Goal: Task Accomplishment & Management: Use online tool/utility

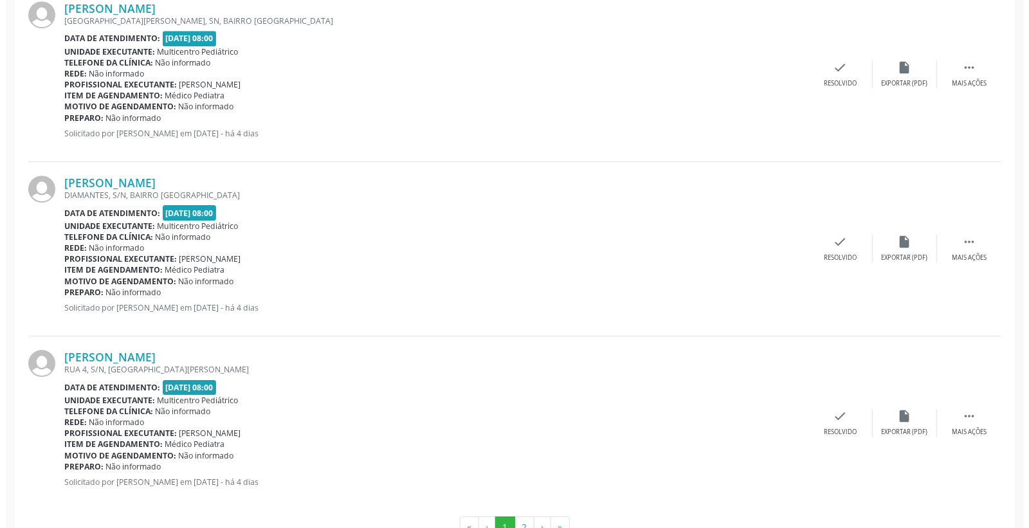
scroll to position [2499, 0]
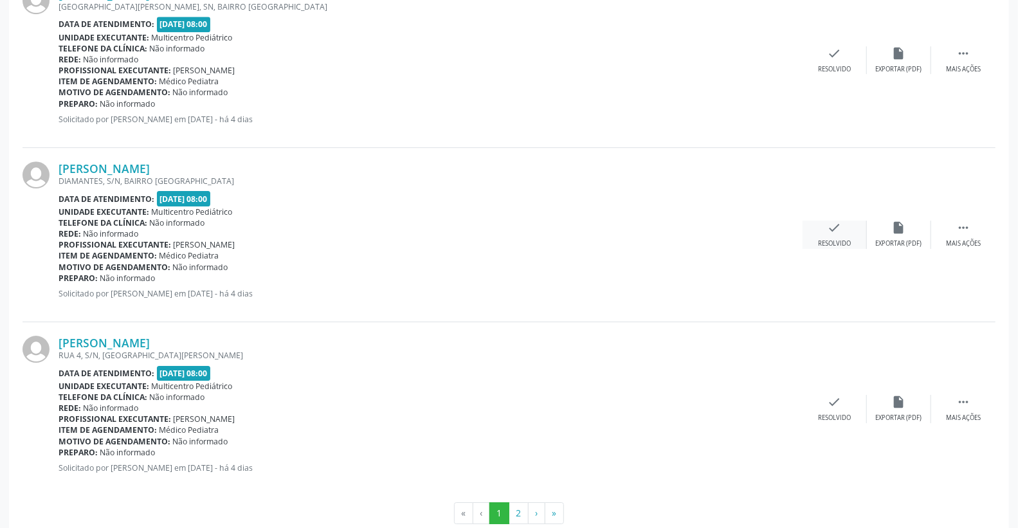
click at [838, 229] on icon "check" at bounding box center [834, 227] width 14 height 14
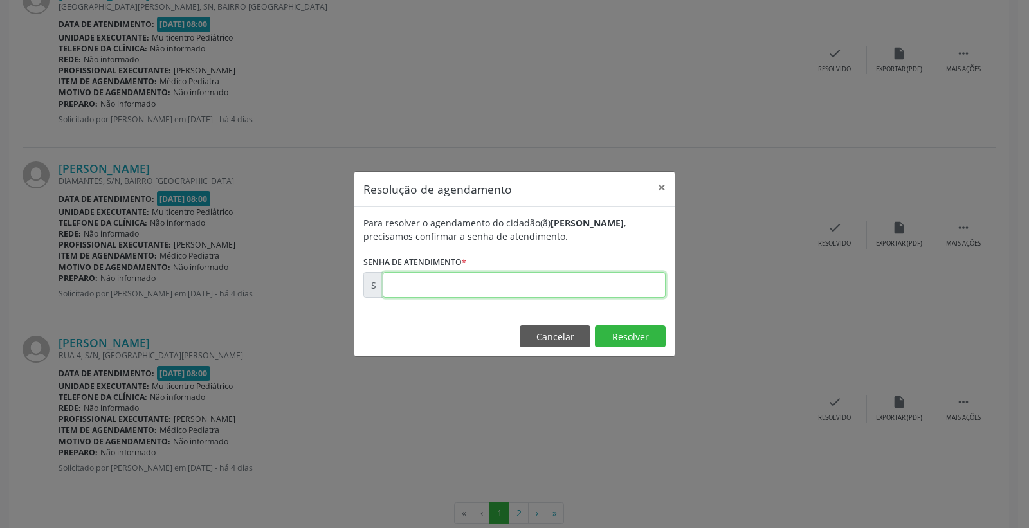
click at [627, 294] on input "text" at bounding box center [523, 285] width 283 height 26
type input "00179406"
click at [627, 331] on button "Resolver" at bounding box center [630, 336] width 71 height 22
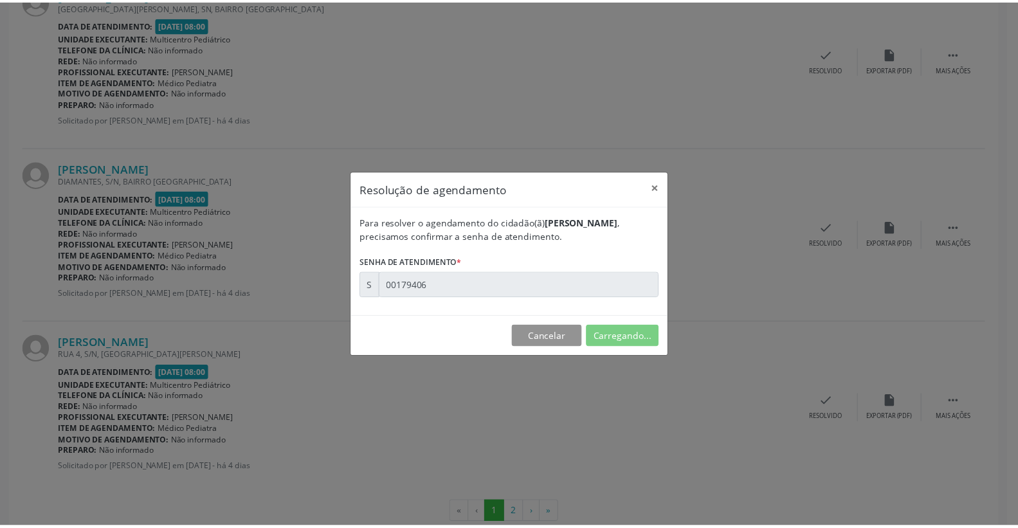
scroll to position [0, 0]
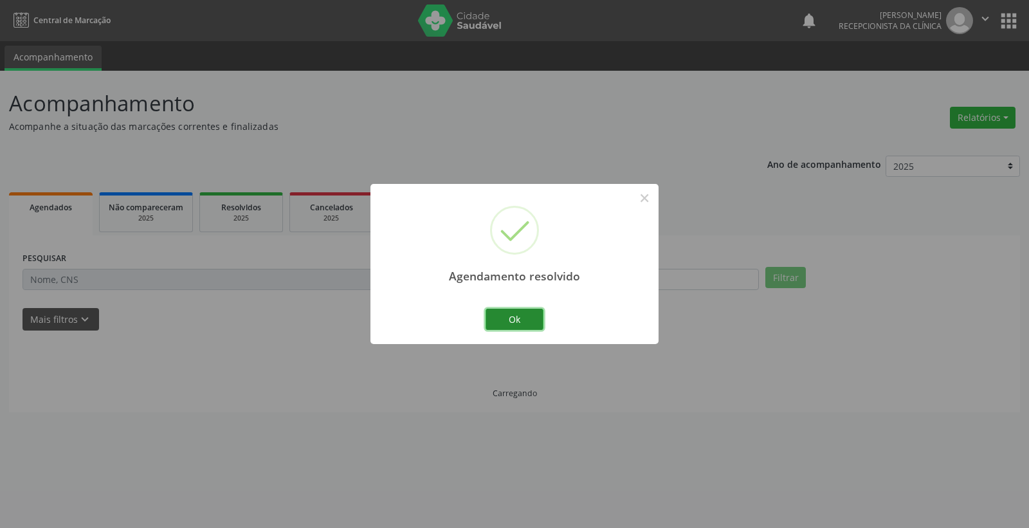
click at [524, 327] on button "Ok" at bounding box center [514, 320] width 58 height 22
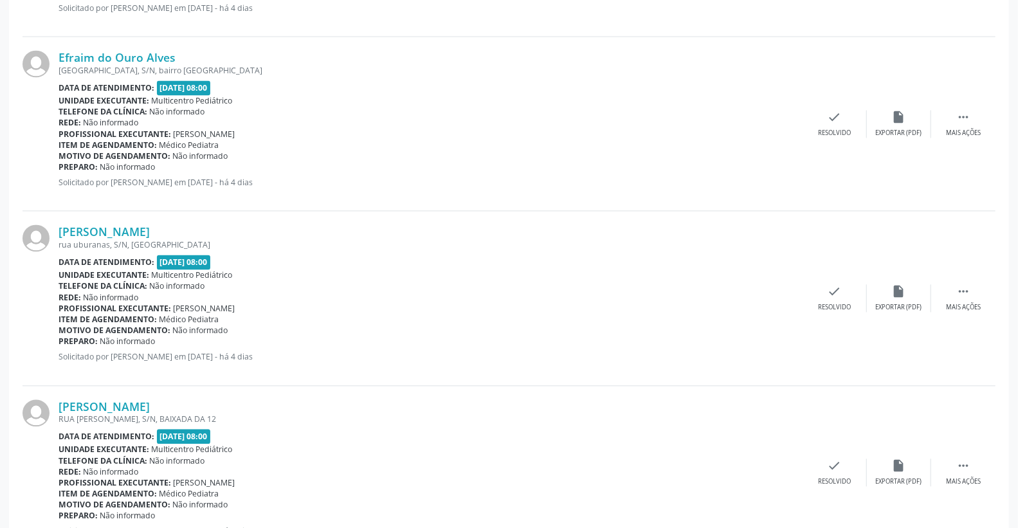
scroll to position [1571, 0]
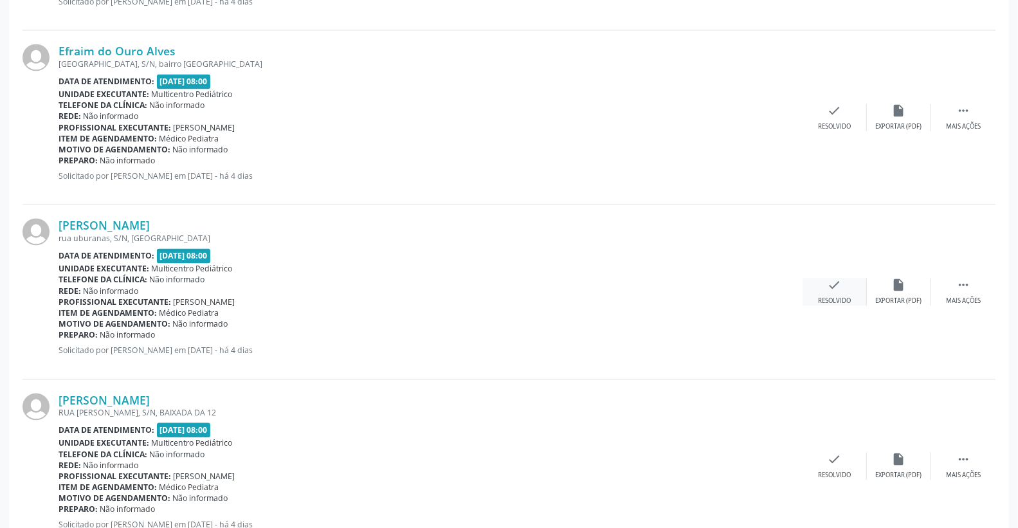
click at [832, 291] on div "check Resolvido" at bounding box center [834, 292] width 64 height 28
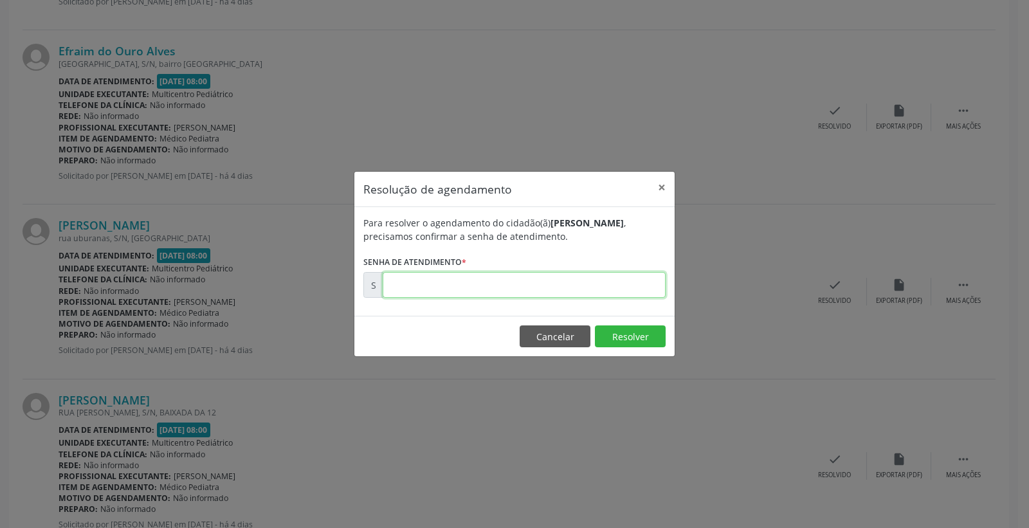
click at [544, 288] on input "text" at bounding box center [523, 285] width 283 height 26
click at [649, 329] on button "Resolver" at bounding box center [630, 336] width 71 height 22
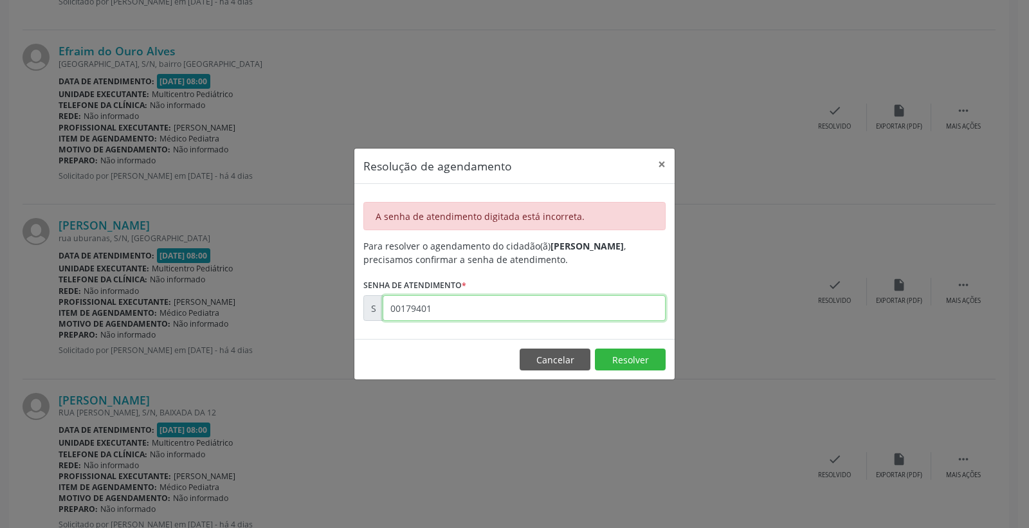
click at [445, 310] on input "00179401" at bounding box center [523, 308] width 283 height 26
type input "00000179"
click at [536, 362] on button "Cancelar" at bounding box center [554, 359] width 71 height 22
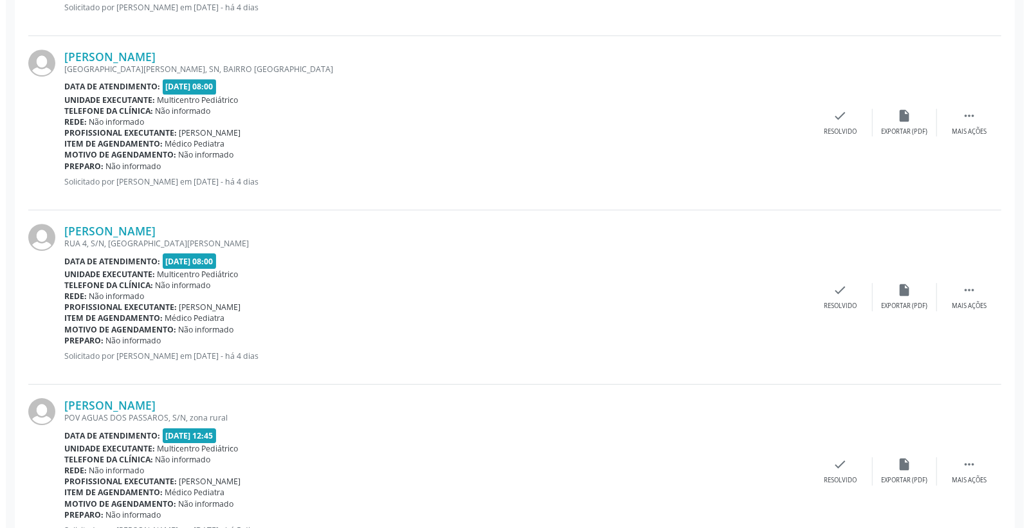
scroll to position [2454, 0]
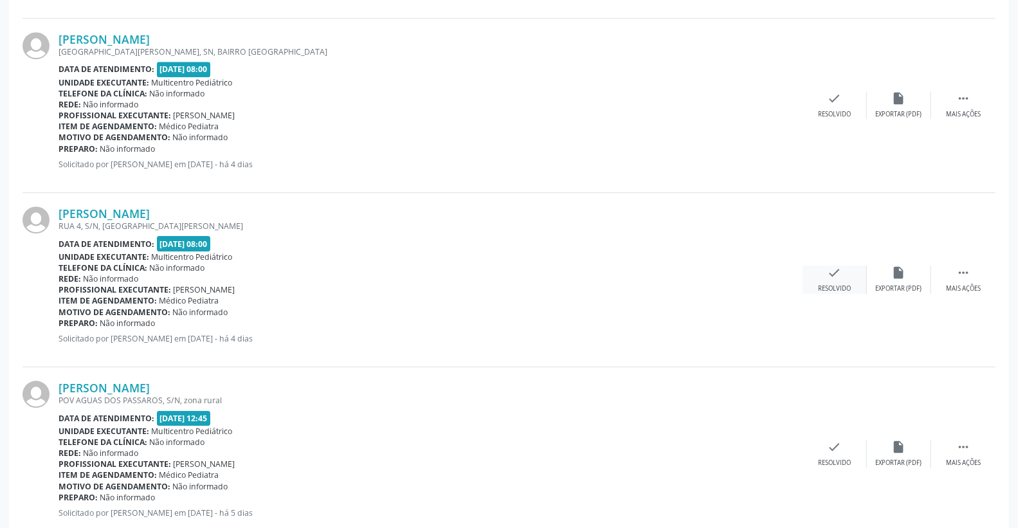
click at [824, 265] on div "check Resolvido" at bounding box center [834, 279] width 64 height 28
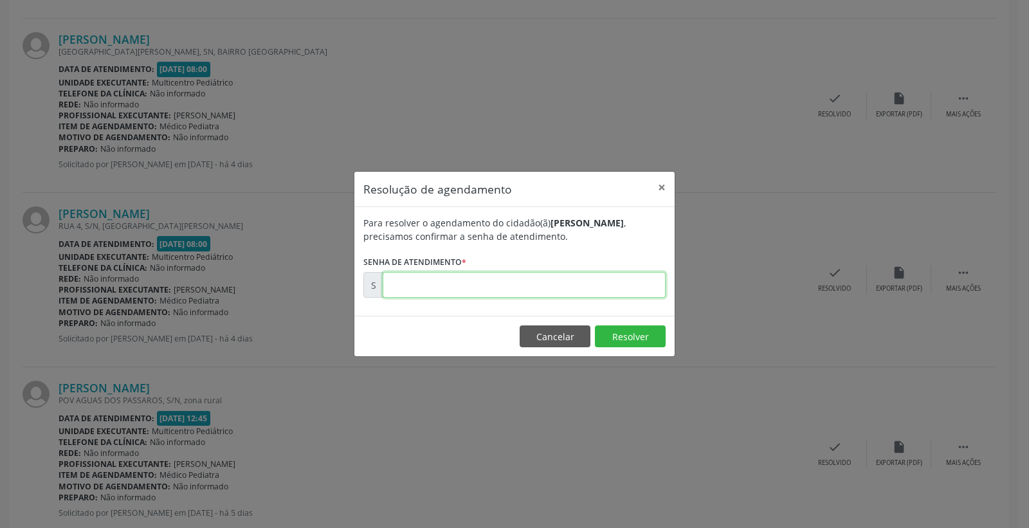
click at [609, 278] on input "text" at bounding box center [523, 285] width 283 height 26
type input "00179407"
click at [643, 342] on button "Resolver" at bounding box center [630, 336] width 71 height 22
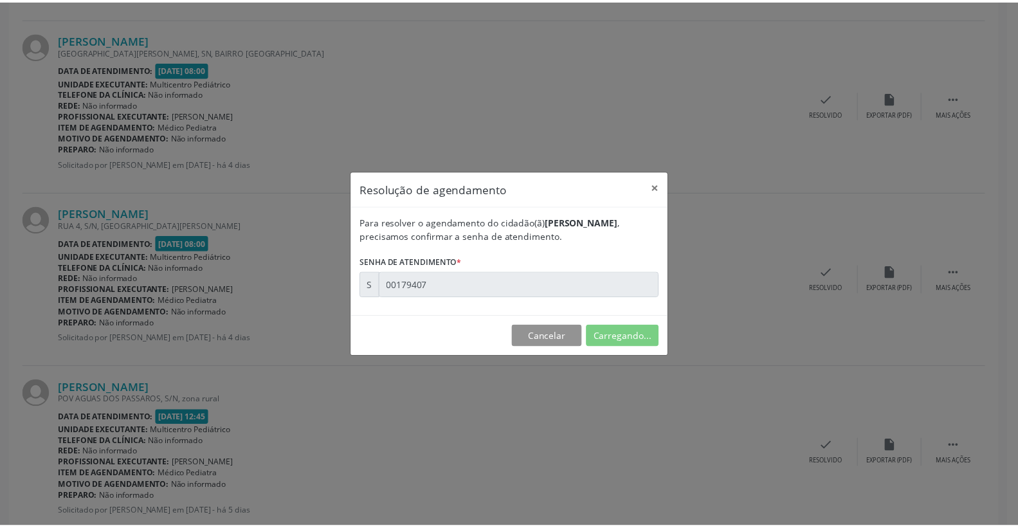
scroll to position [0, 0]
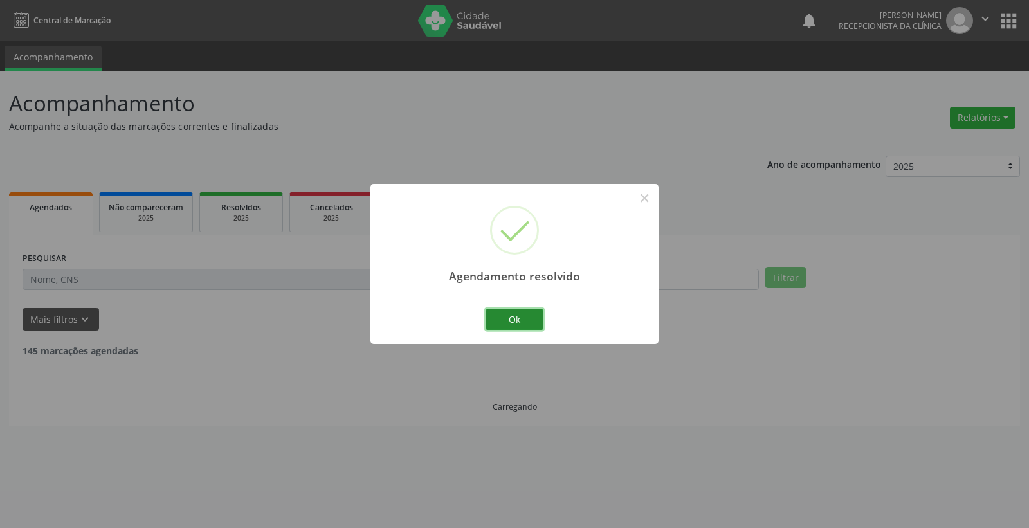
click at [519, 320] on button "Ok" at bounding box center [514, 320] width 58 height 22
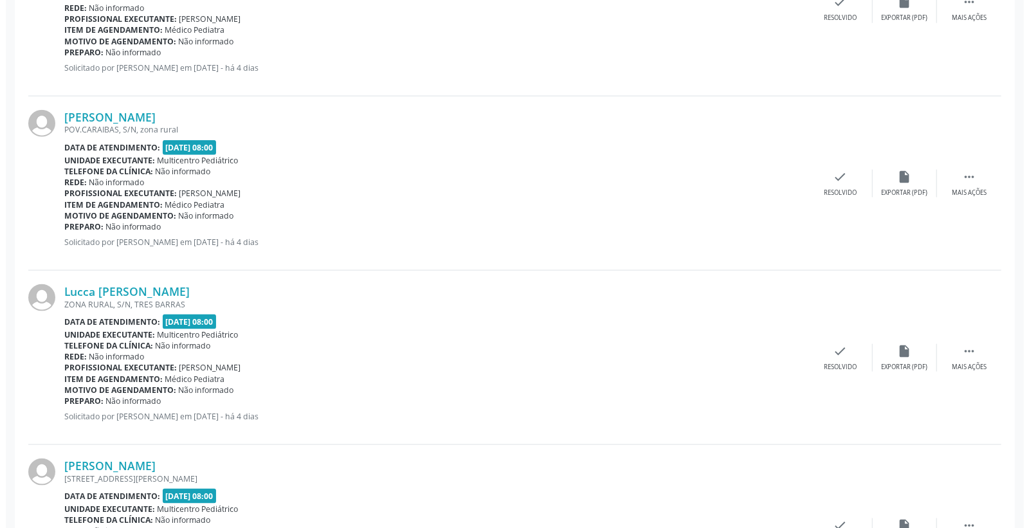
scroll to position [1142, 0]
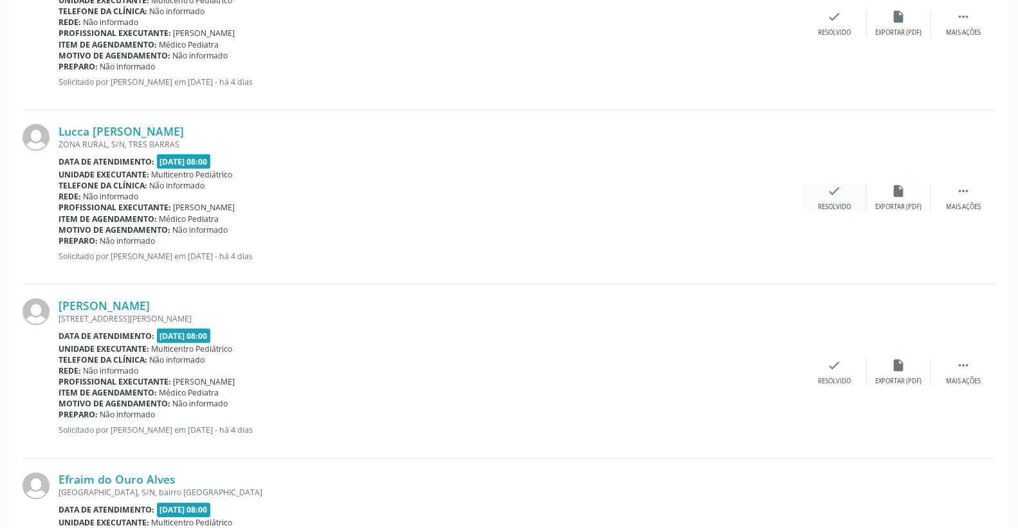
click at [836, 189] on icon "check" at bounding box center [834, 191] width 14 height 14
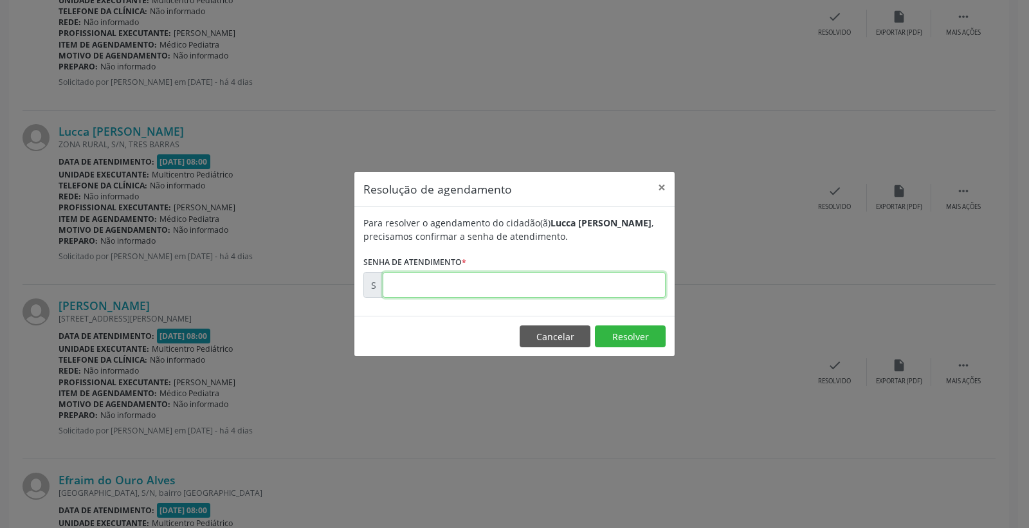
click at [571, 275] on input "text" at bounding box center [523, 285] width 283 height 26
type input "00179345"
click at [620, 333] on button "Resolver" at bounding box center [630, 336] width 71 height 22
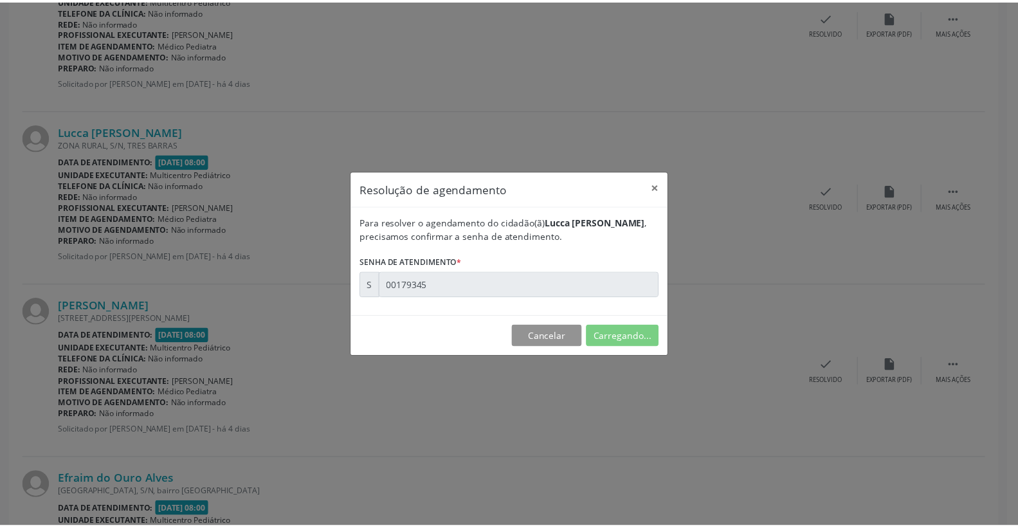
scroll to position [0, 0]
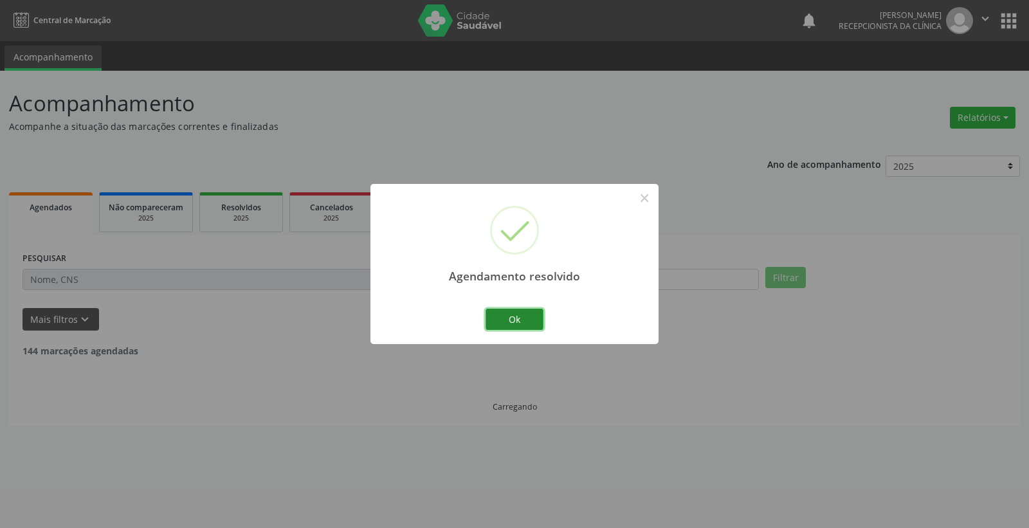
click at [506, 323] on button "Ok" at bounding box center [514, 320] width 58 height 22
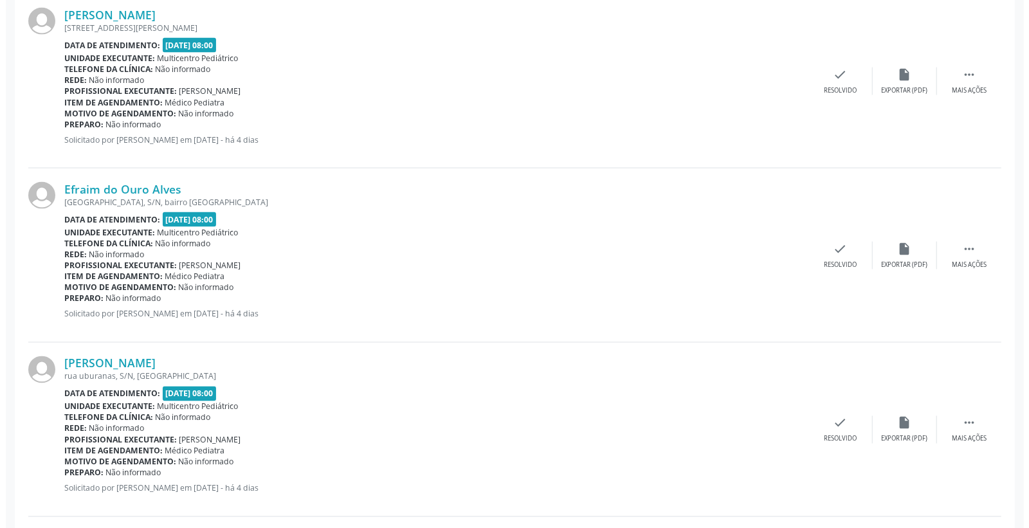
scroll to position [1286, 0]
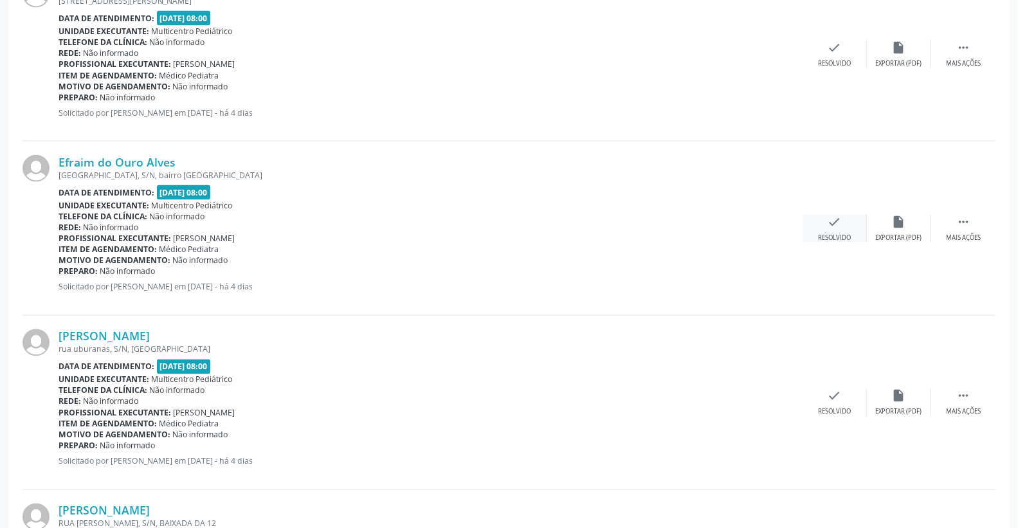
click at [831, 222] on icon "check" at bounding box center [834, 222] width 14 height 14
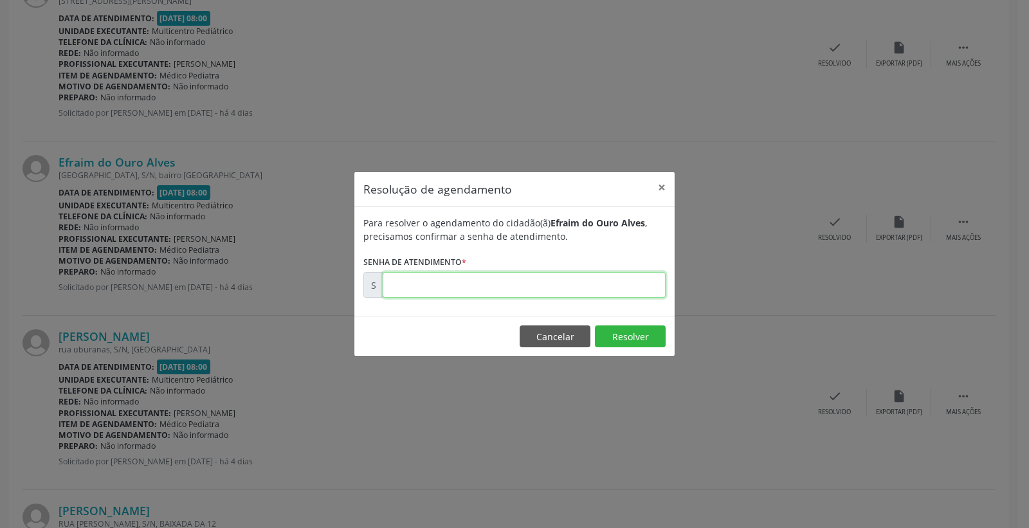
click at [600, 278] on input "text" at bounding box center [523, 285] width 283 height 26
type input "00179358"
click at [625, 339] on button "Resolver" at bounding box center [630, 336] width 71 height 22
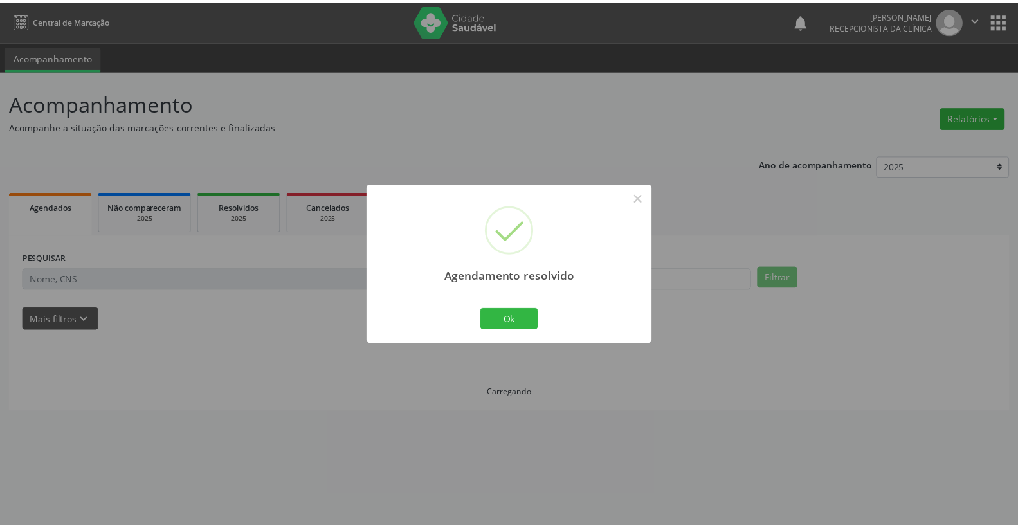
scroll to position [0, 0]
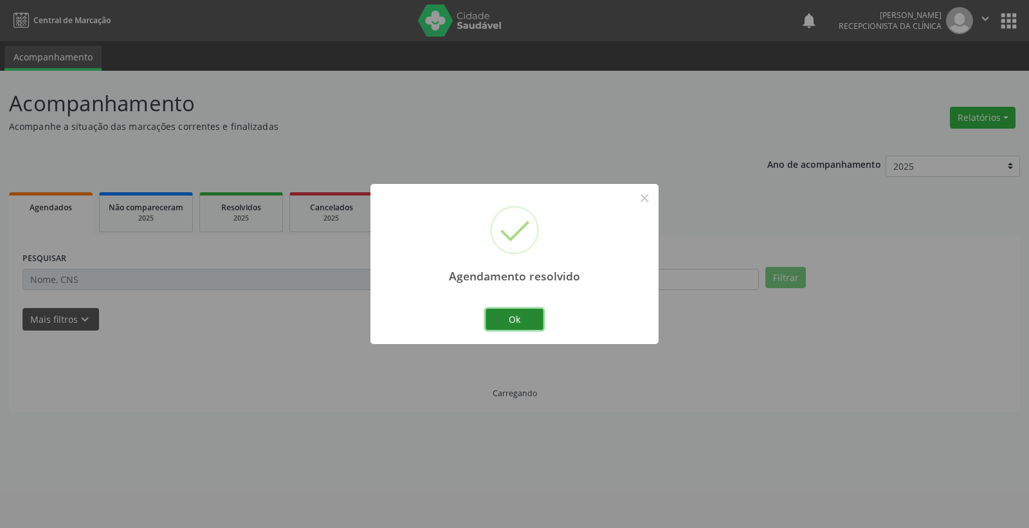
click at [525, 318] on button "Ok" at bounding box center [514, 320] width 58 height 22
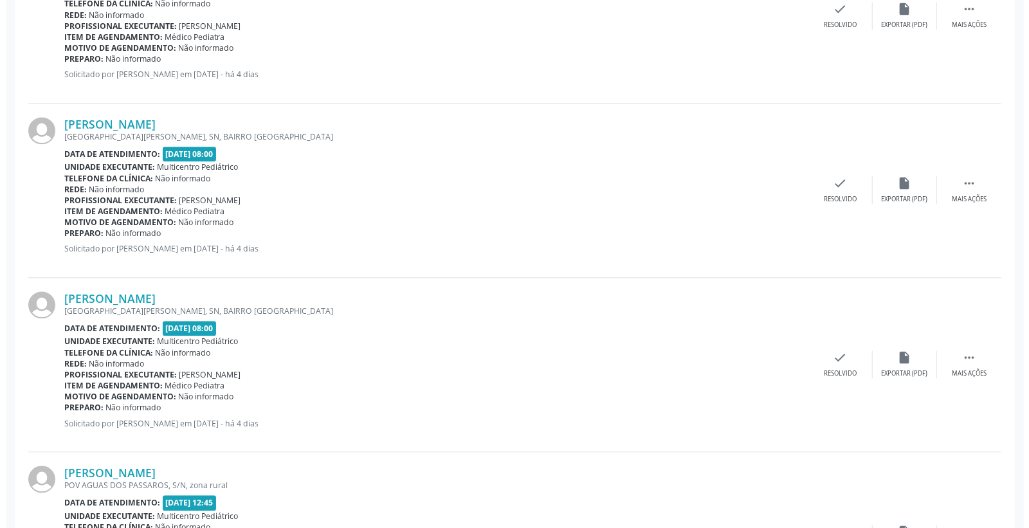
scroll to position [1785, 0]
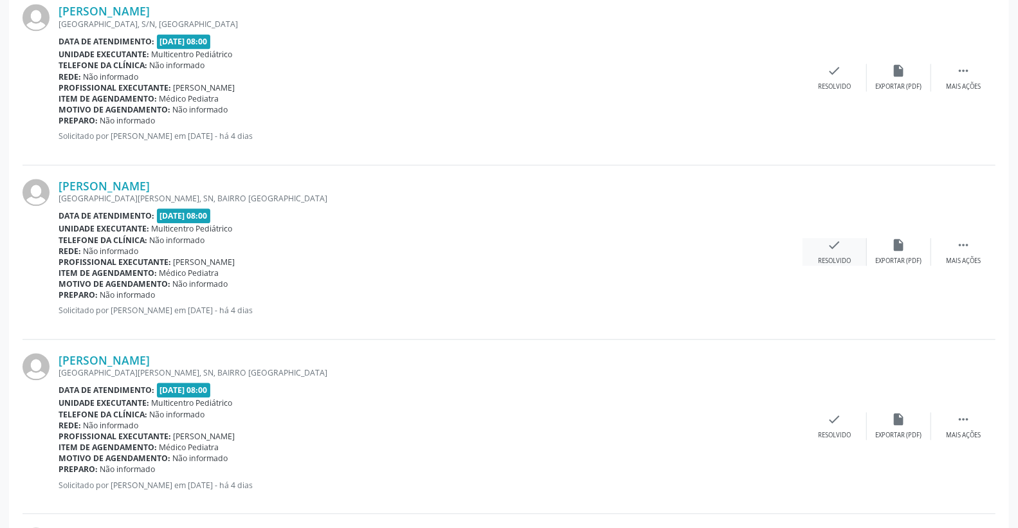
click at [840, 240] on icon "check" at bounding box center [834, 245] width 14 height 14
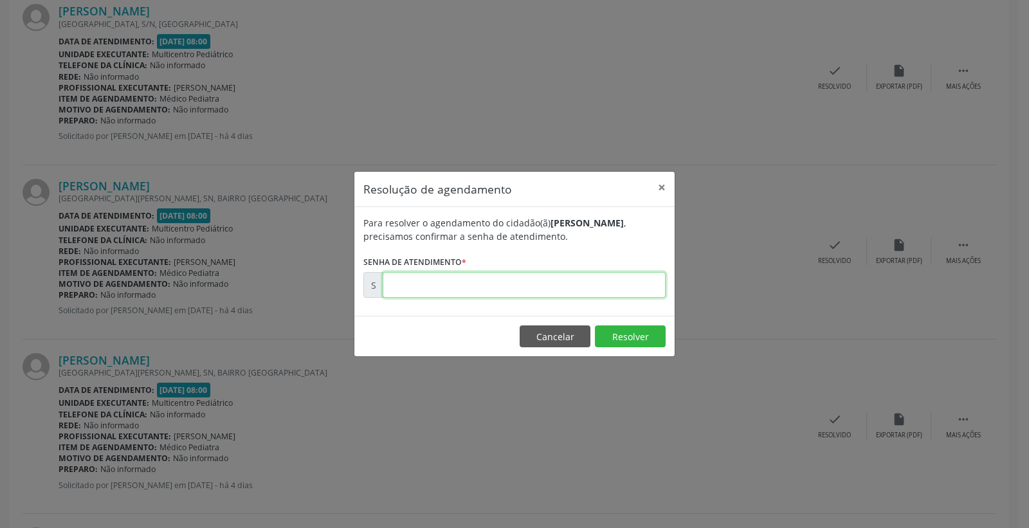
click at [607, 287] on input "text" at bounding box center [523, 285] width 283 height 26
type input "00179387"
click at [622, 335] on button "Resolver" at bounding box center [630, 336] width 71 height 22
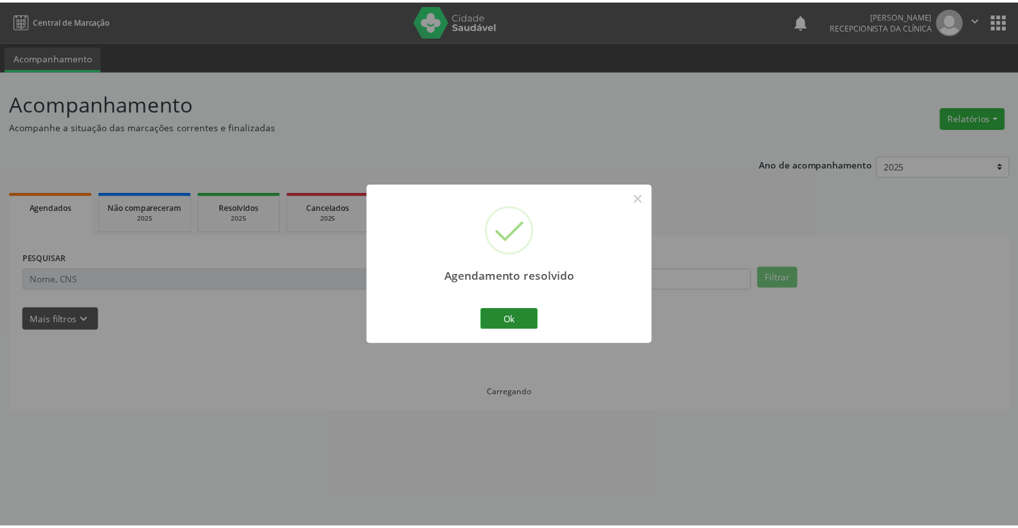
scroll to position [0, 0]
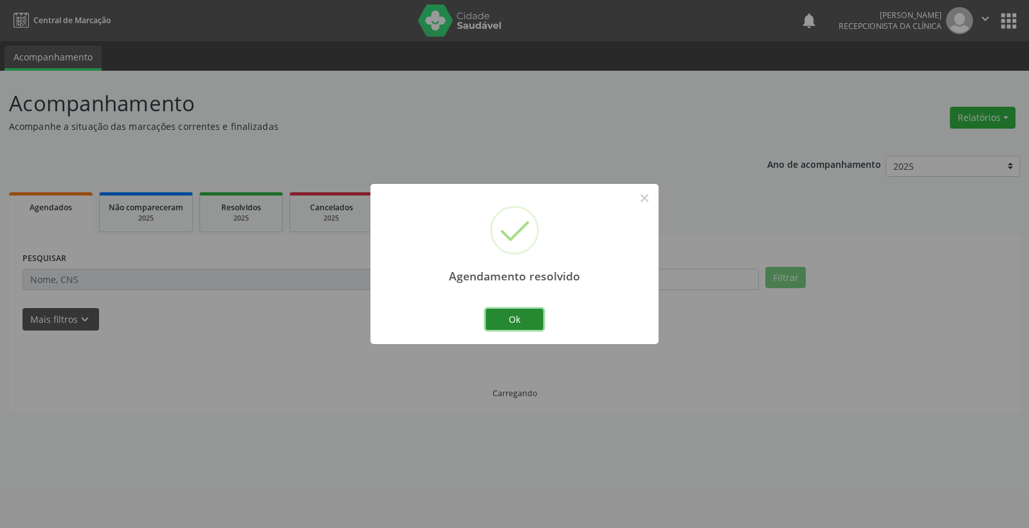
click at [529, 316] on button "Ok" at bounding box center [514, 320] width 58 height 22
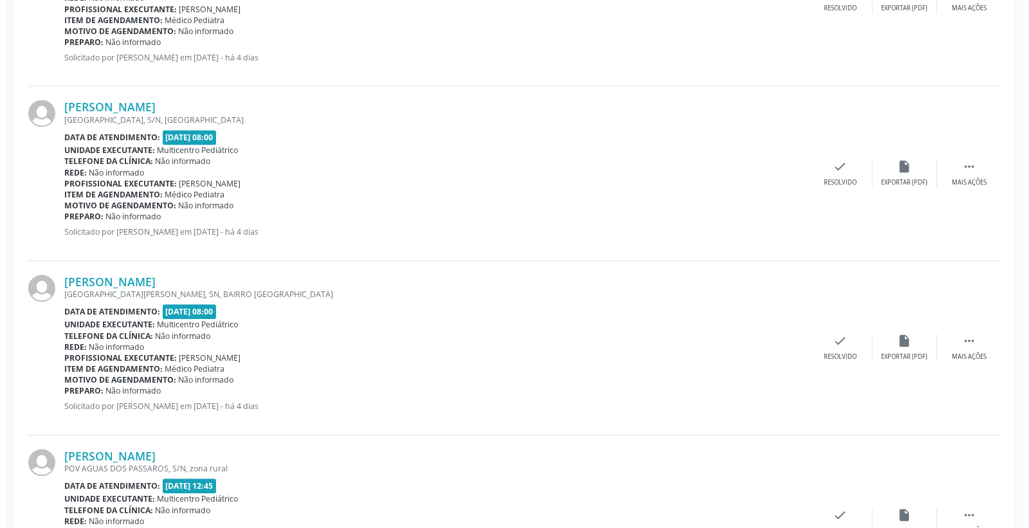
scroll to position [1785, 0]
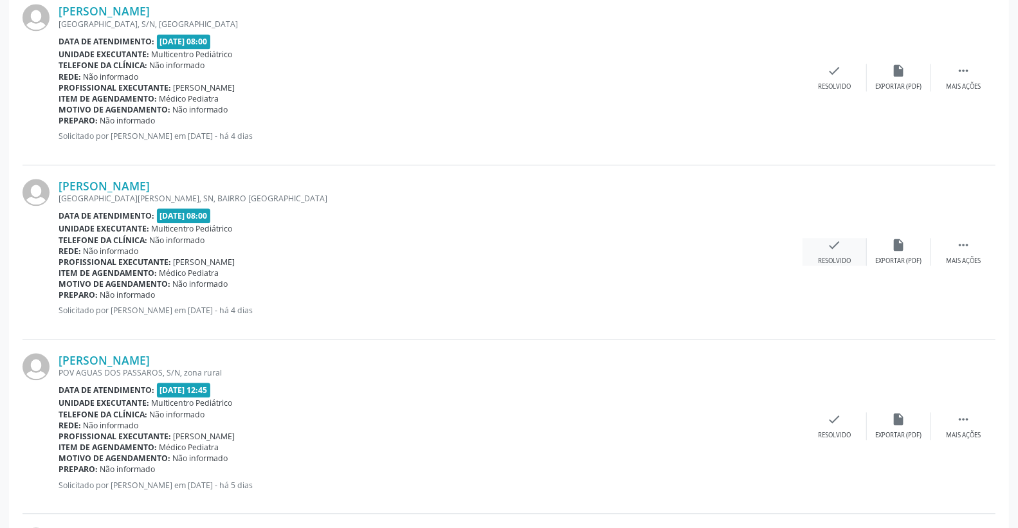
click at [831, 248] on icon "check" at bounding box center [834, 245] width 14 height 14
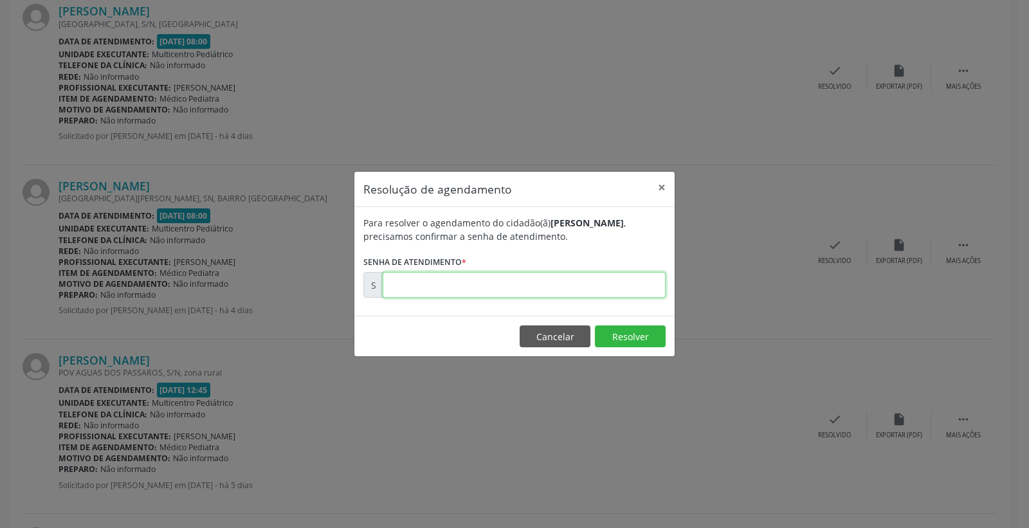
click at [582, 285] on input "text" at bounding box center [523, 285] width 283 height 26
type input "00179388"
click at [607, 328] on button "Resolver" at bounding box center [630, 336] width 71 height 22
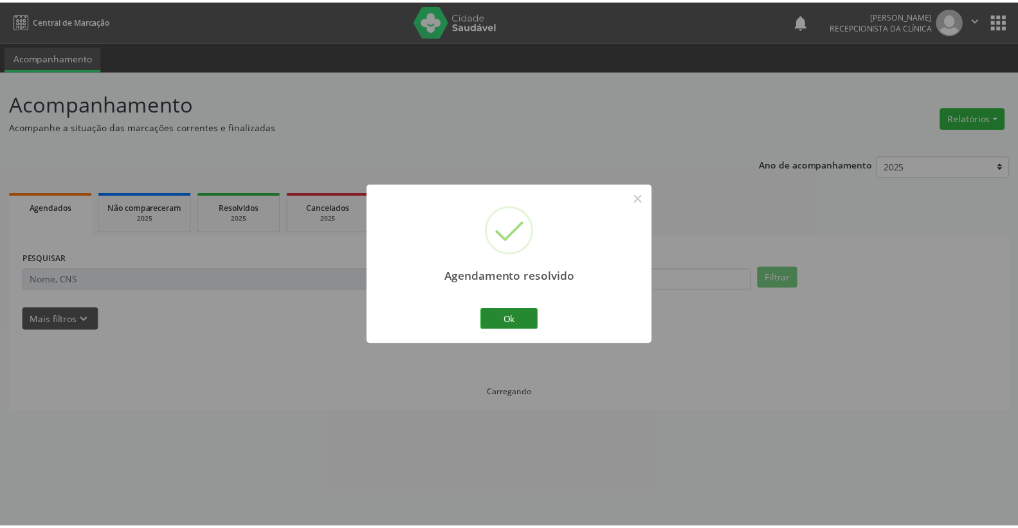
scroll to position [0, 0]
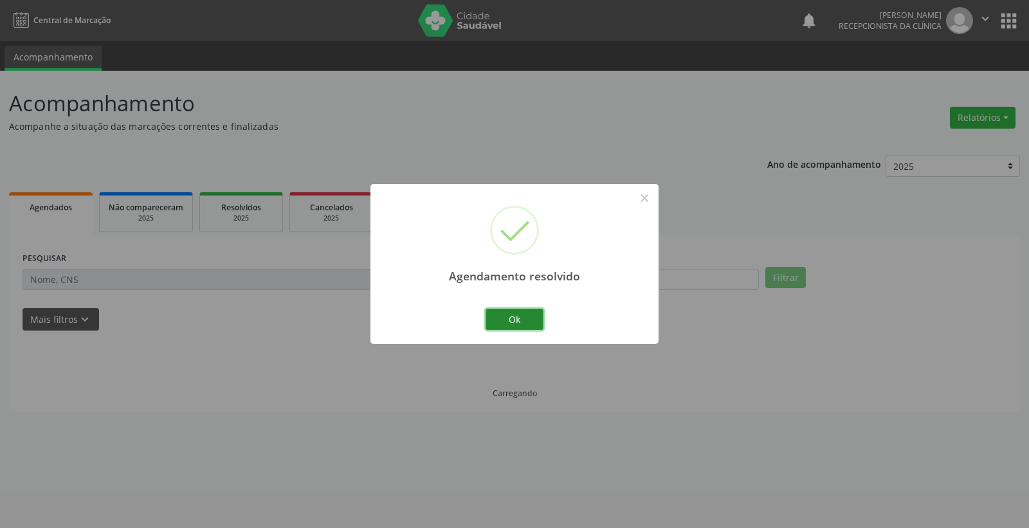
click at [516, 318] on button "Ok" at bounding box center [514, 320] width 58 height 22
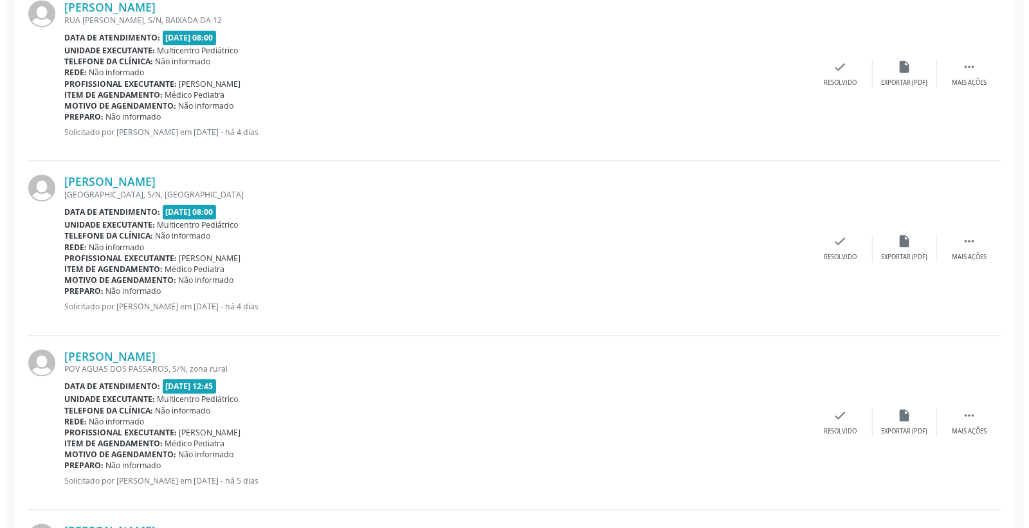
scroll to position [1642, 0]
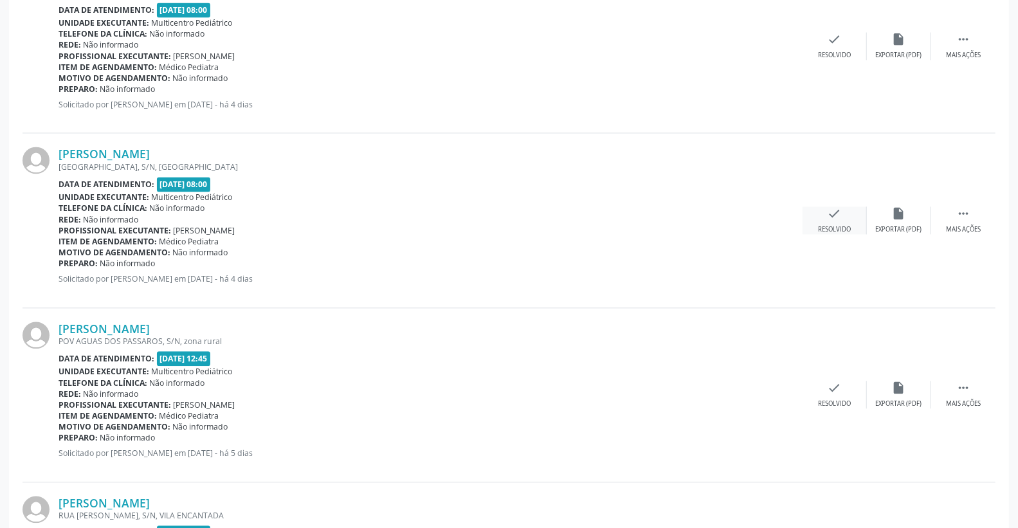
click at [833, 217] on icon "check" at bounding box center [834, 213] width 14 height 14
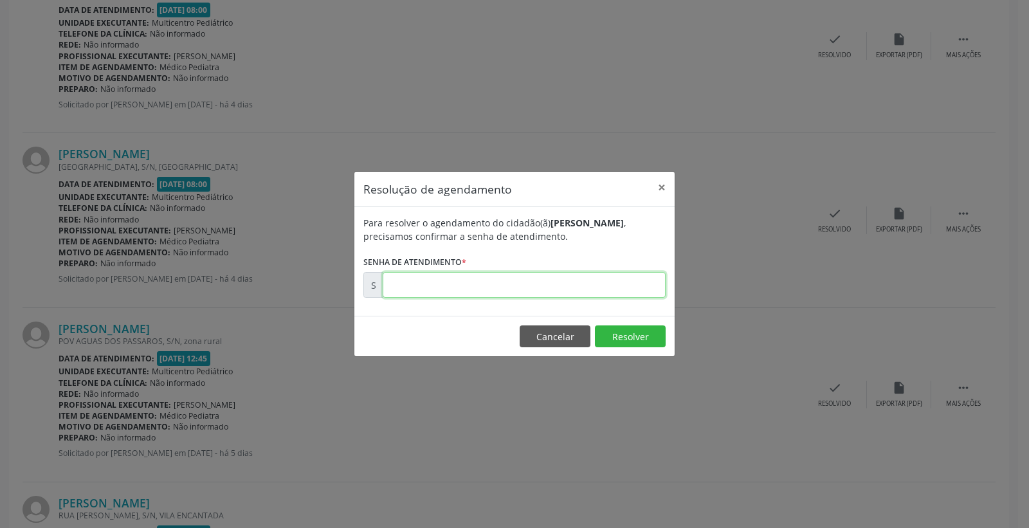
click at [594, 279] on input "text" at bounding box center [523, 285] width 283 height 26
type input "00179386"
click at [626, 334] on button "Resolver" at bounding box center [630, 336] width 71 height 22
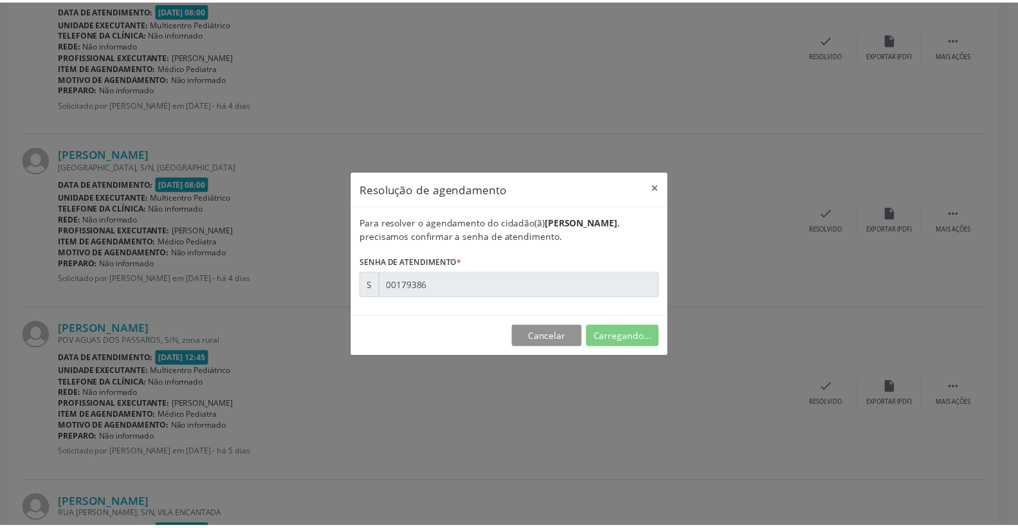
scroll to position [0, 0]
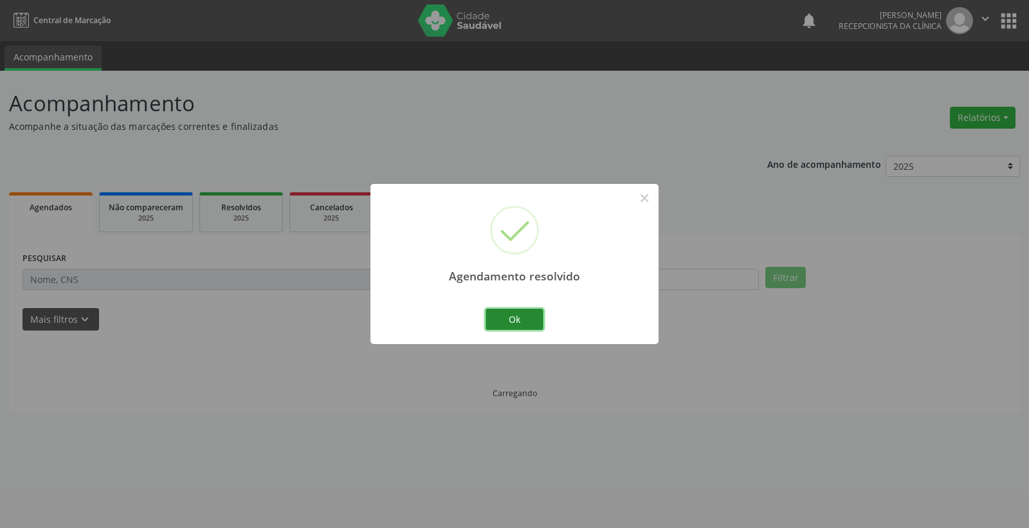
click at [525, 315] on button "Ok" at bounding box center [514, 320] width 58 height 22
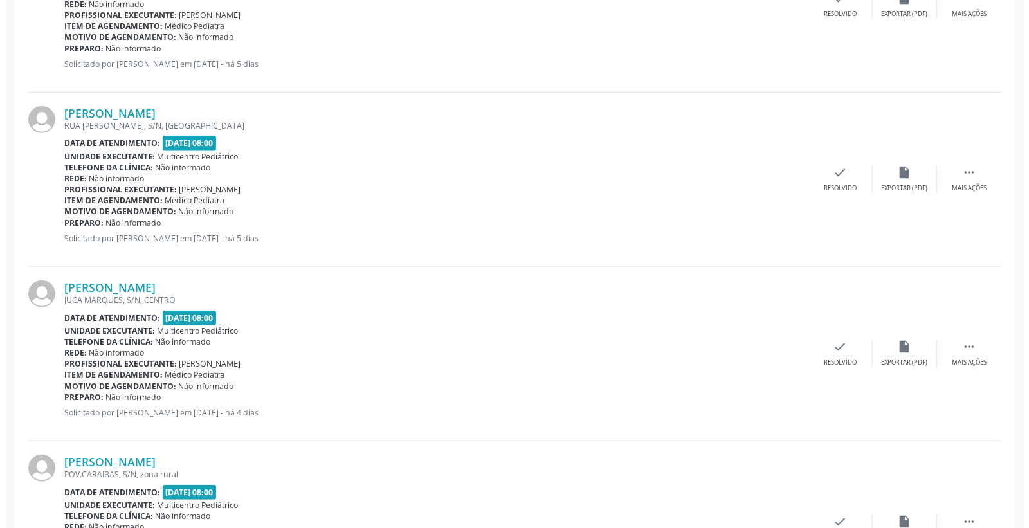
scroll to position [643, 0]
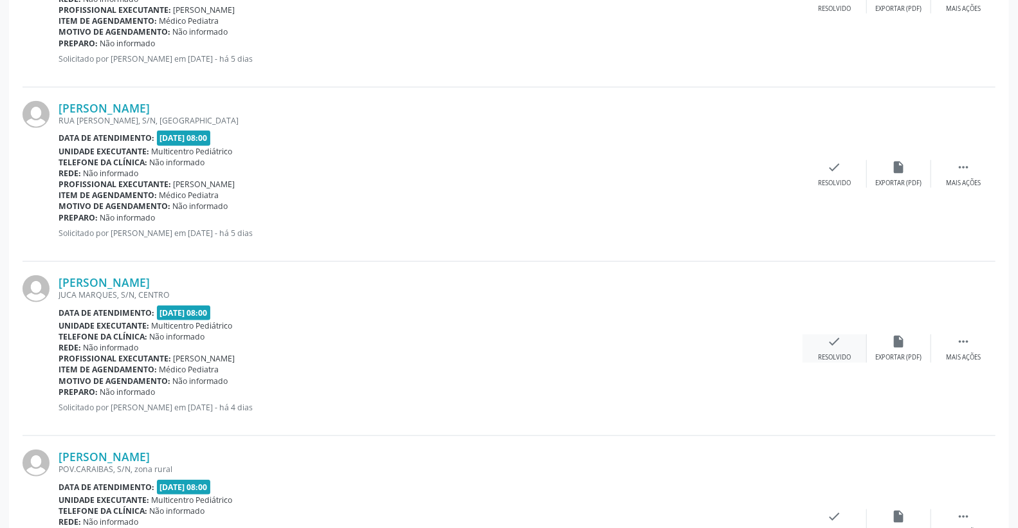
click at [843, 341] on div "check Resolvido" at bounding box center [834, 348] width 64 height 28
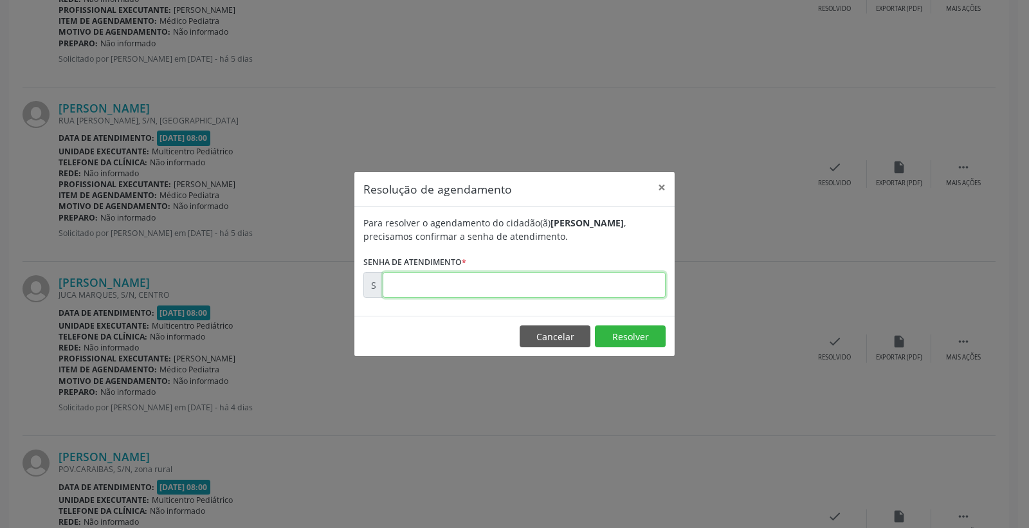
click at [593, 282] on input "text" at bounding box center [523, 285] width 283 height 26
type input "00179252"
click at [636, 339] on button "Resolver" at bounding box center [630, 336] width 71 height 22
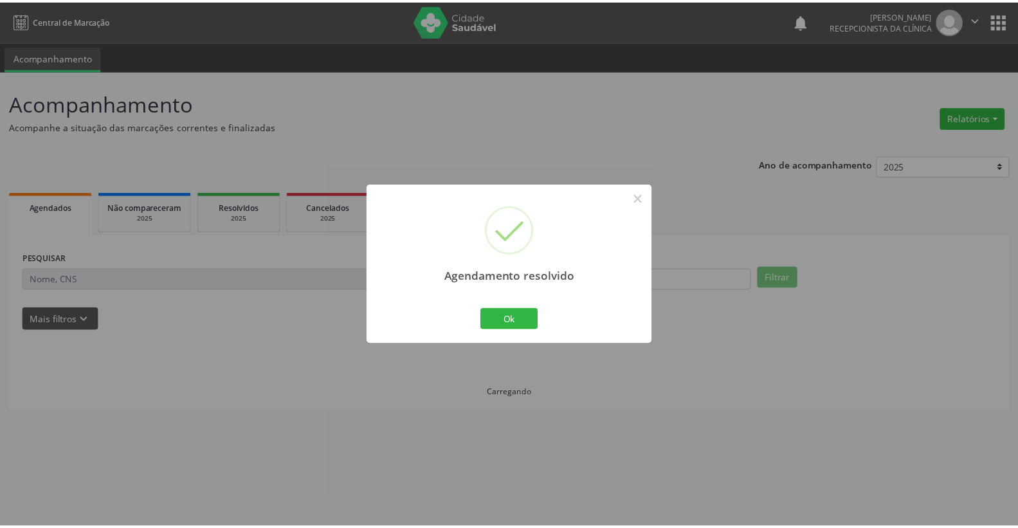
scroll to position [0, 0]
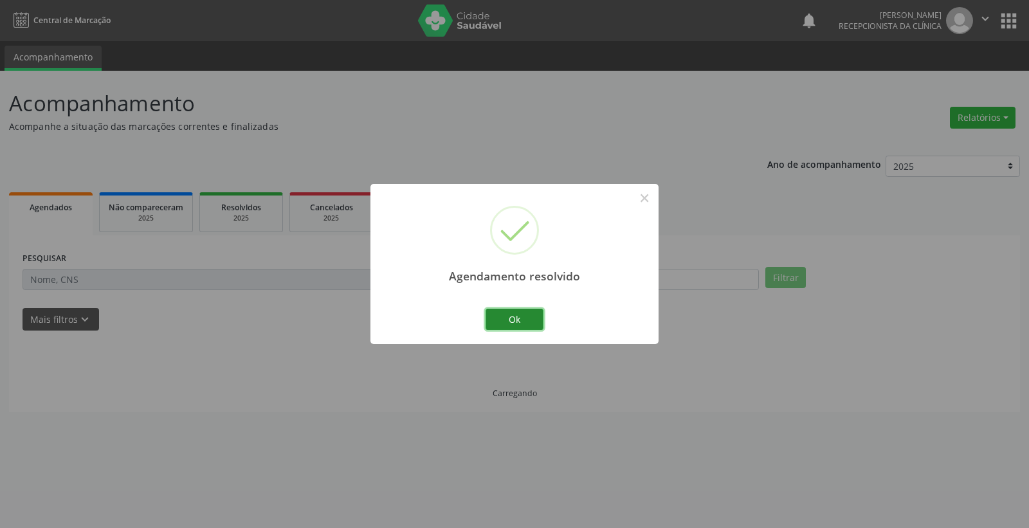
click at [528, 316] on button "Ok" at bounding box center [514, 320] width 58 height 22
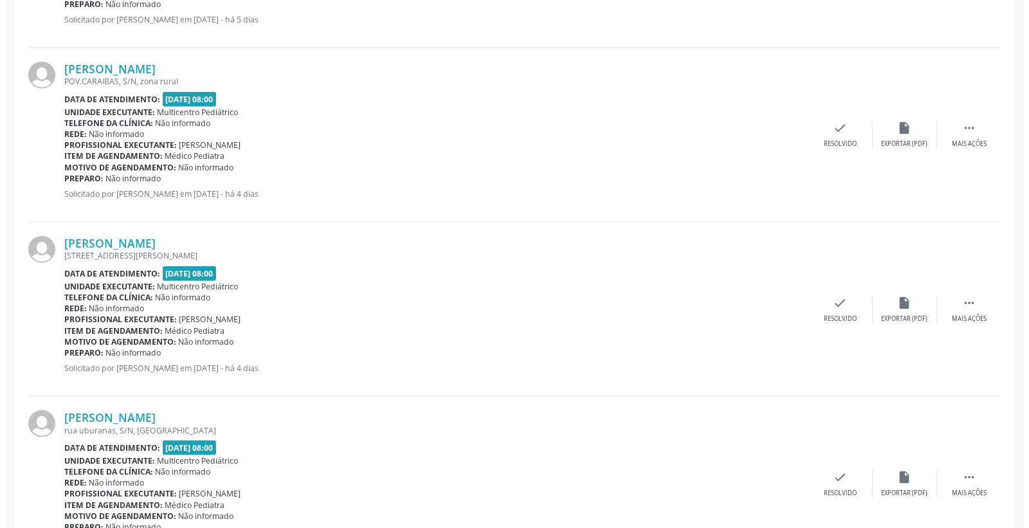
scroll to position [857, 0]
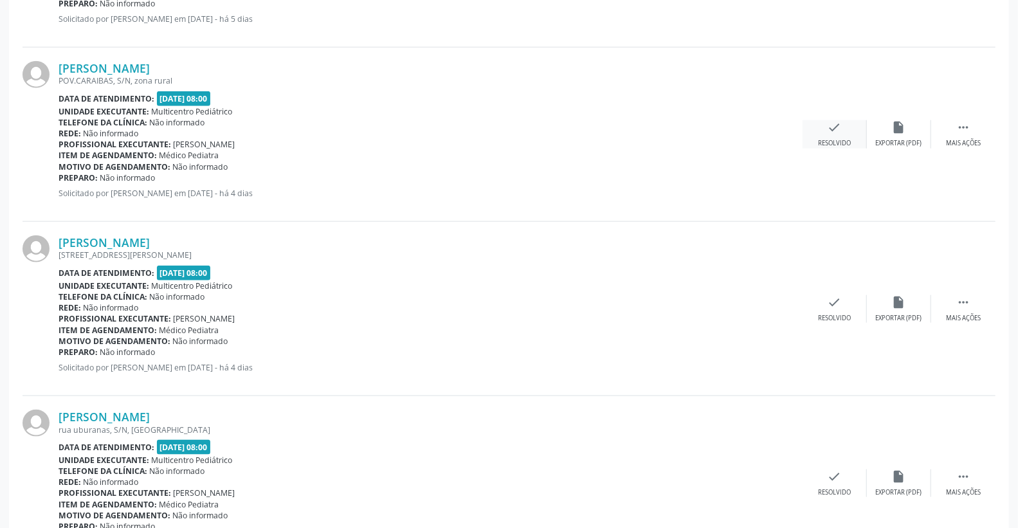
click at [831, 131] on icon "check" at bounding box center [834, 127] width 14 height 14
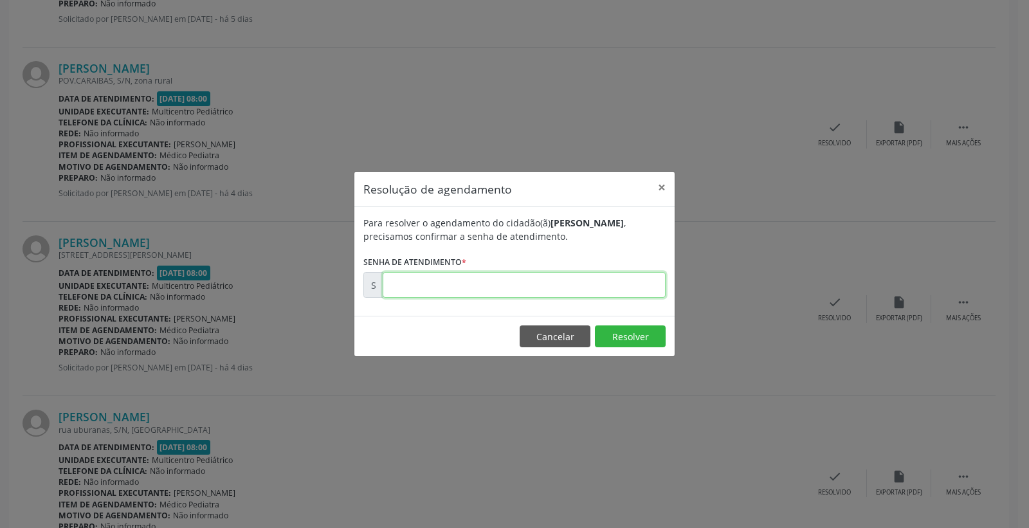
click at [625, 287] on input "text" at bounding box center [523, 285] width 283 height 26
type input "00179333"
click at [640, 339] on button "Resolver" at bounding box center [630, 336] width 71 height 22
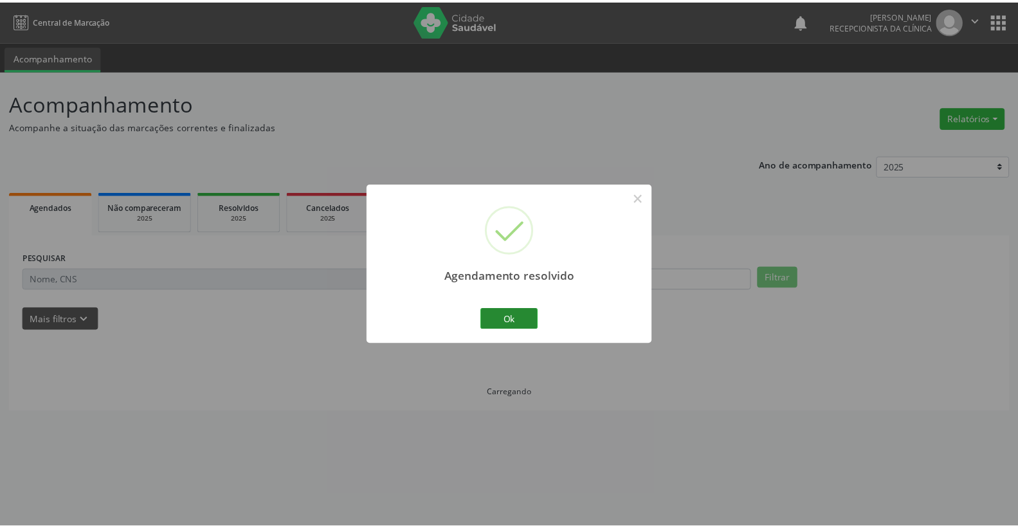
scroll to position [0, 0]
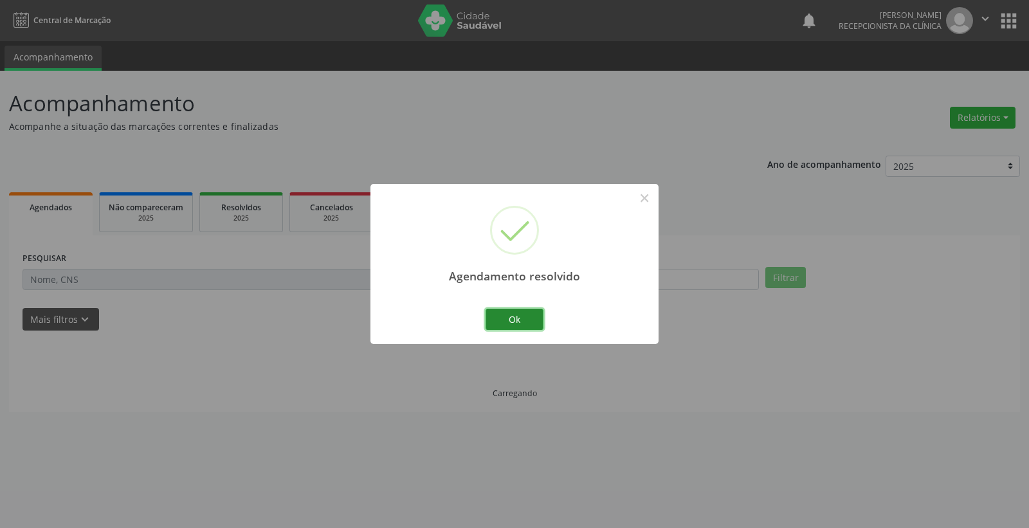
click at [505, 313] on button "Ok" at bounding box center [514, 320] width 58 height 22
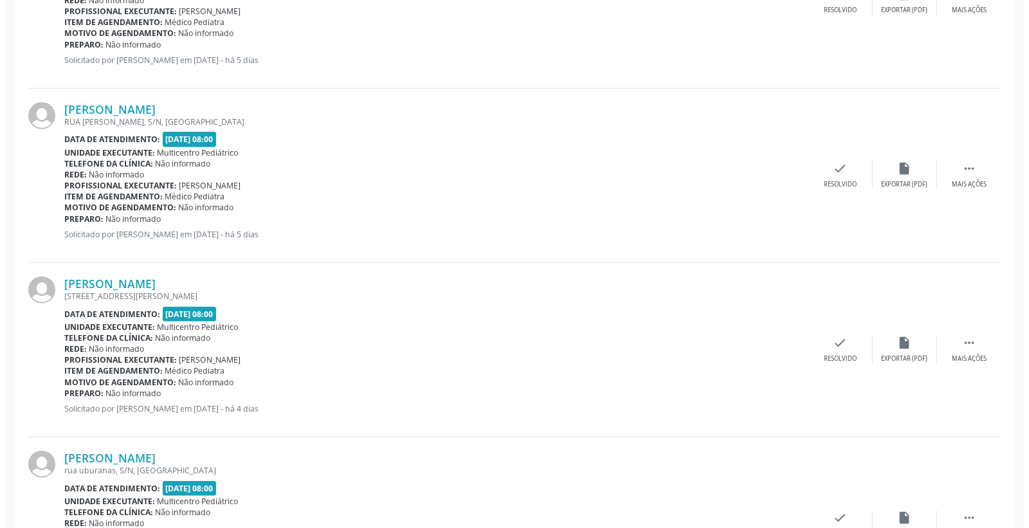
scroll to position [643, 0]
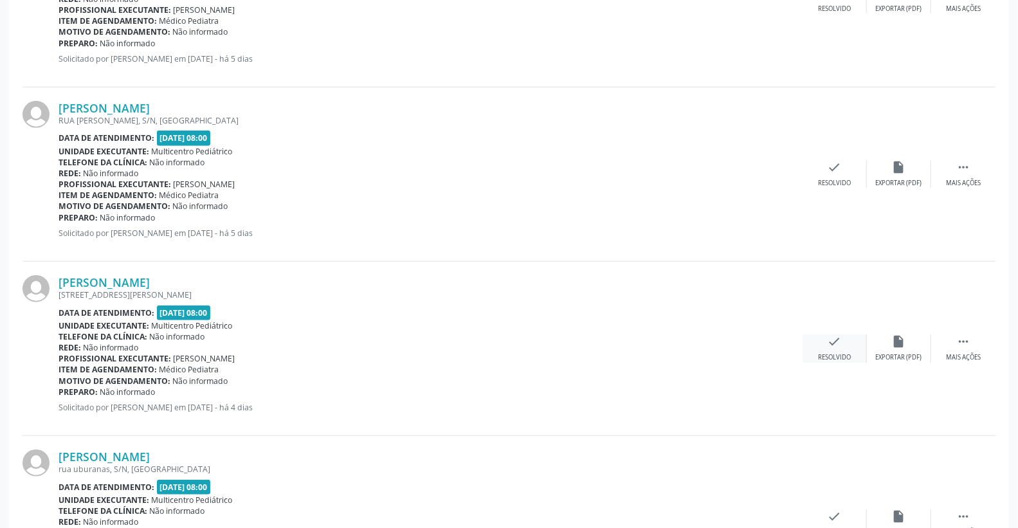
click at [823, 337] on div "check Resolvido" at bounding box center [834, 348] width 64 height 28
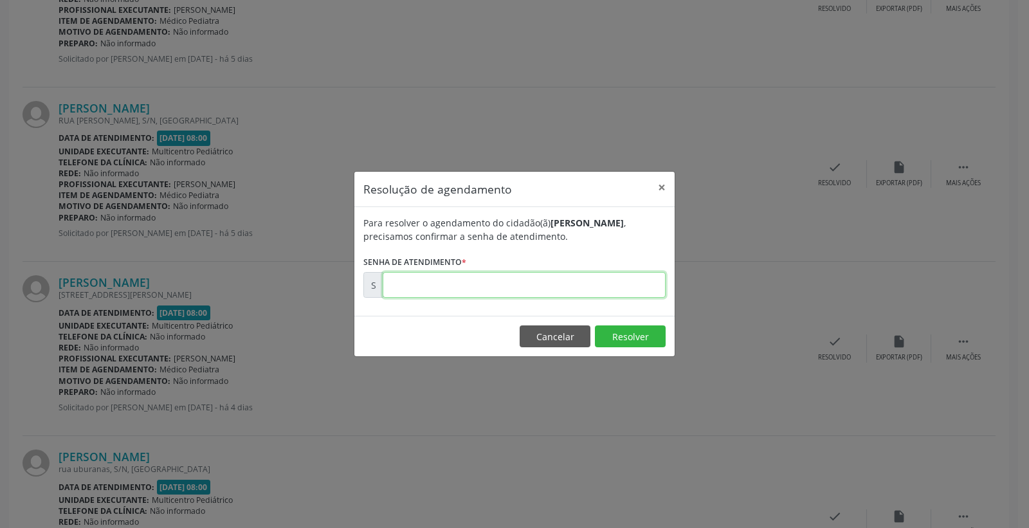
click at [601, 298] on div "Para resolver o agendamento do cidadão(ã) [PERSON_NAME] , precisamos confirmar …" at bounding box center [514, 261] width 320 height 109
type input "00179350"
click at [636, 330] on button "Resolver" at bounding box center [630, 336] width 71 height 22
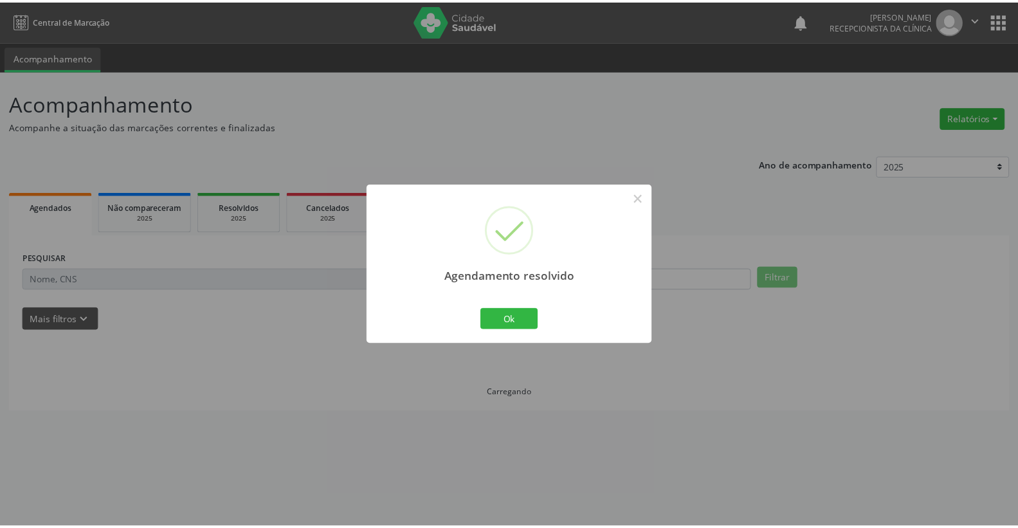
scroll to position [0, 0]
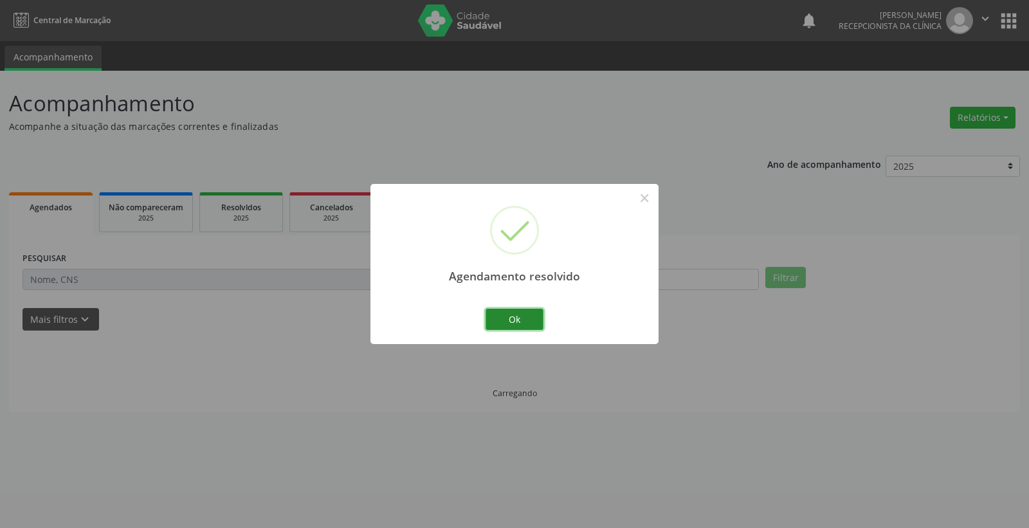
click at [517, 318] on button "Ok" at bounding box center [514, 320] width 58 height 22
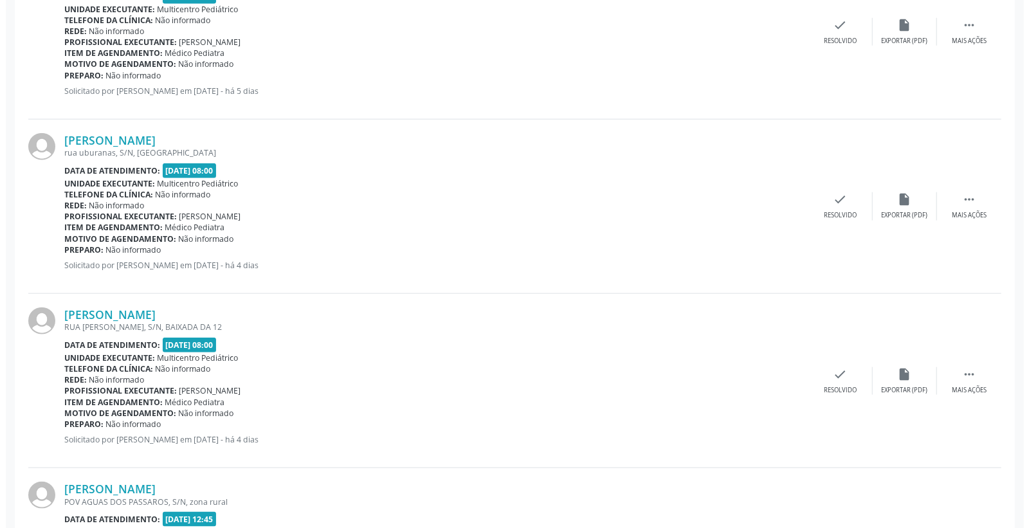
scroll to position [786, 0]
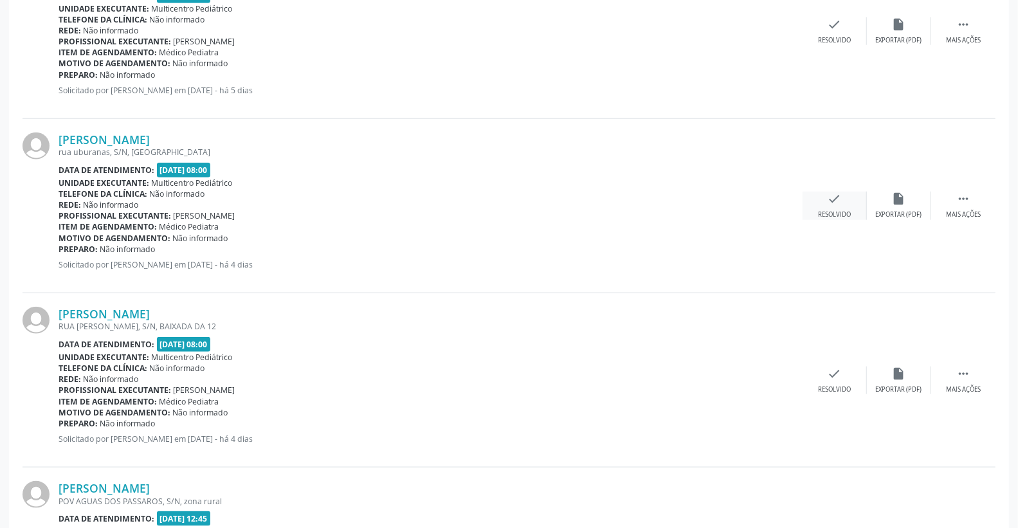
click at [834, 200] on icon "check" at bounding box center [834, 199] width 14 height 14
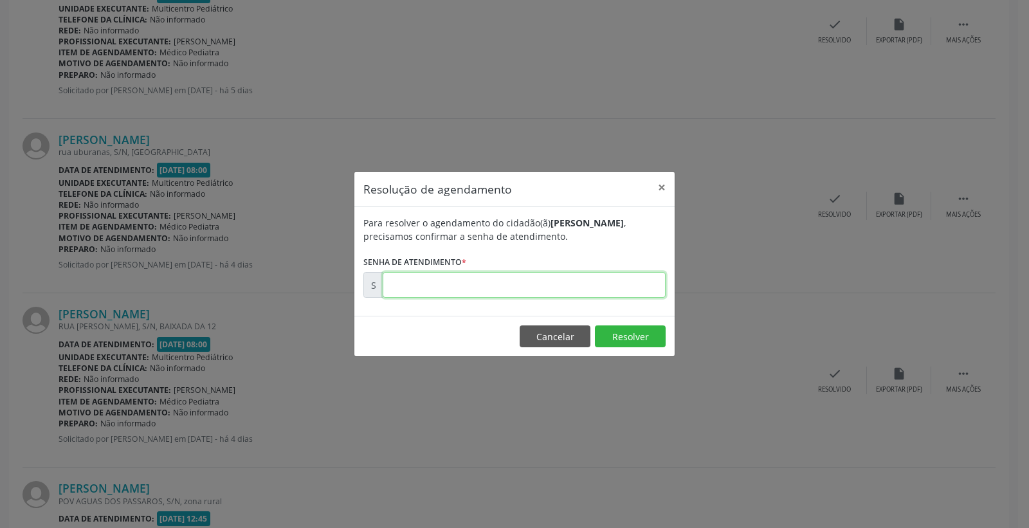
click at [604, 274] on input "text" at bounding box center [523, 285] width 283 height 26
type input "00179361"
click at [656, 345] on button "Resolver" at bounding box center [630, 336] width 71 height 22
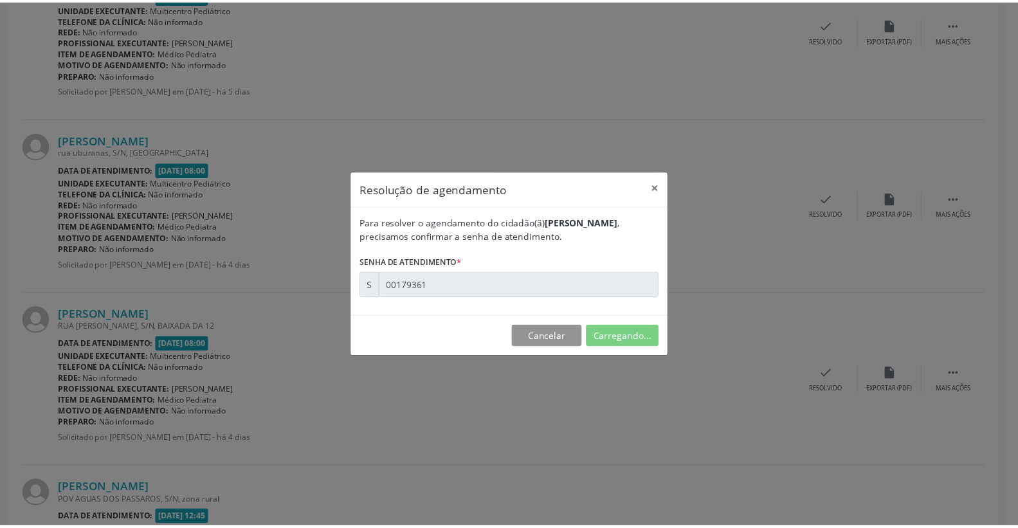
scroll to position [0, 0]
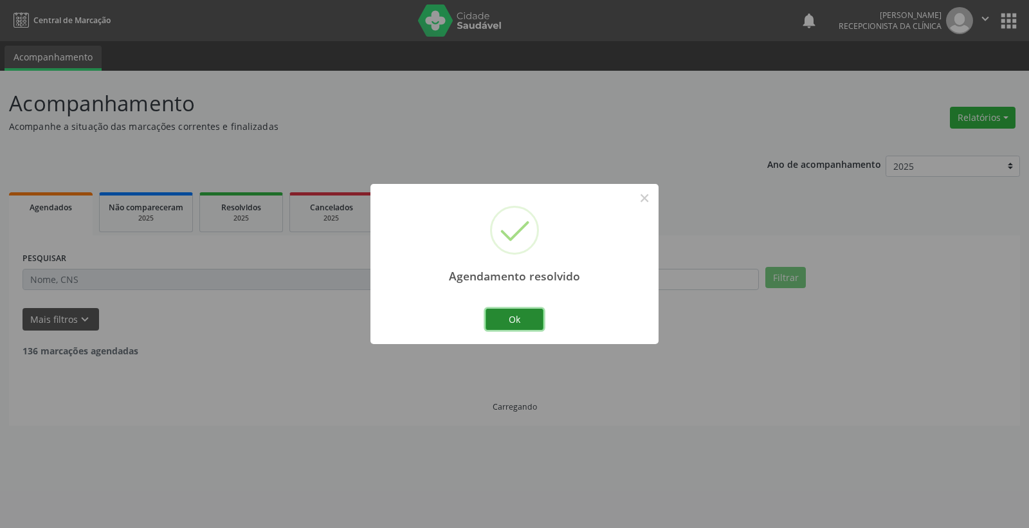
click at [529, 325] on button "Ok" at bounding box center [514, 320] width 58 height 22
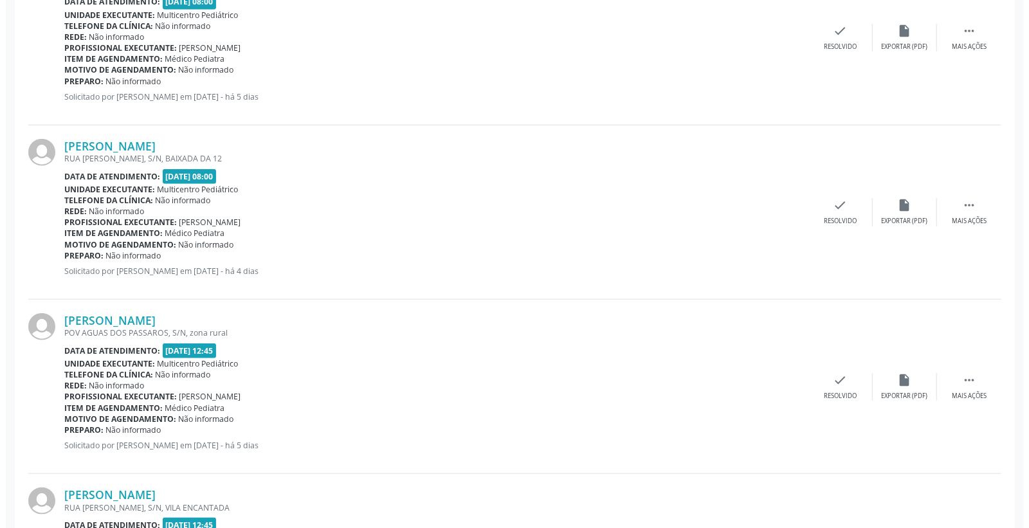
scroll to position [786, 0]
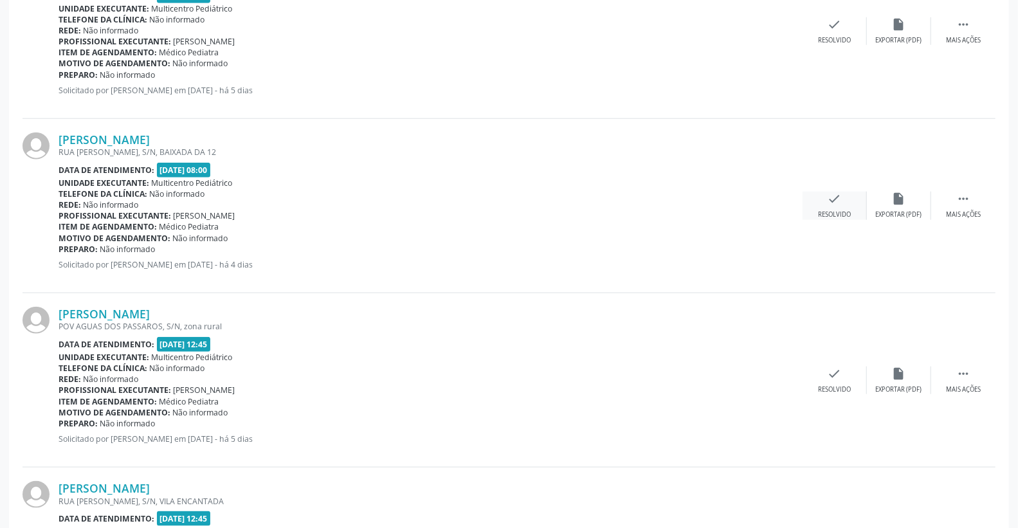
click at [836, 197] on icon "check" at bounding box center [834, 199] width 14 height 14
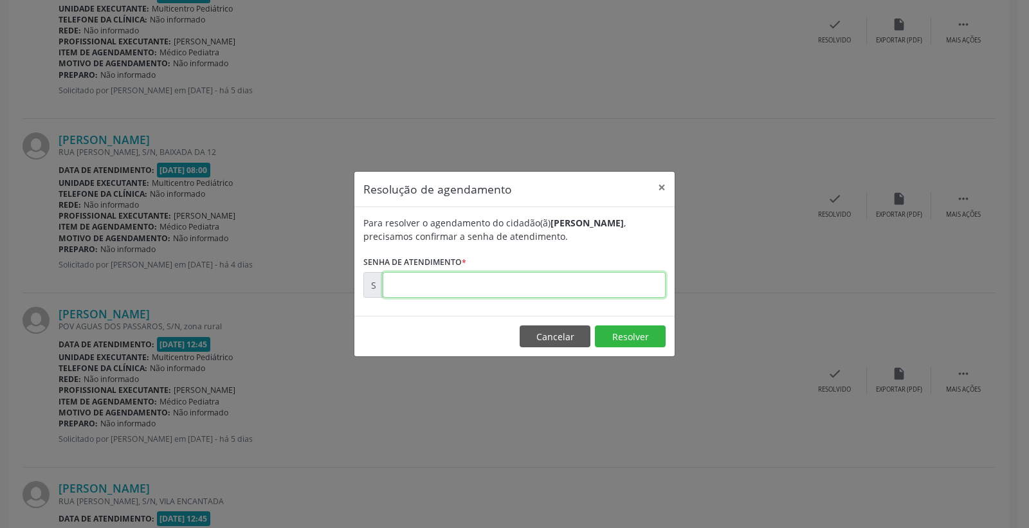
drag, startPoint x: 525, startPoint y: 275, endPoint x: 522, endPoint y: 296, distance: 21.4
click at [523, 283] on input "text" at bounding box center [523, 285] width 283 height 26
type input "00179363"
click at [634, 339] on button "Resolver" at bounding box center [630, 336] width 71 height 22
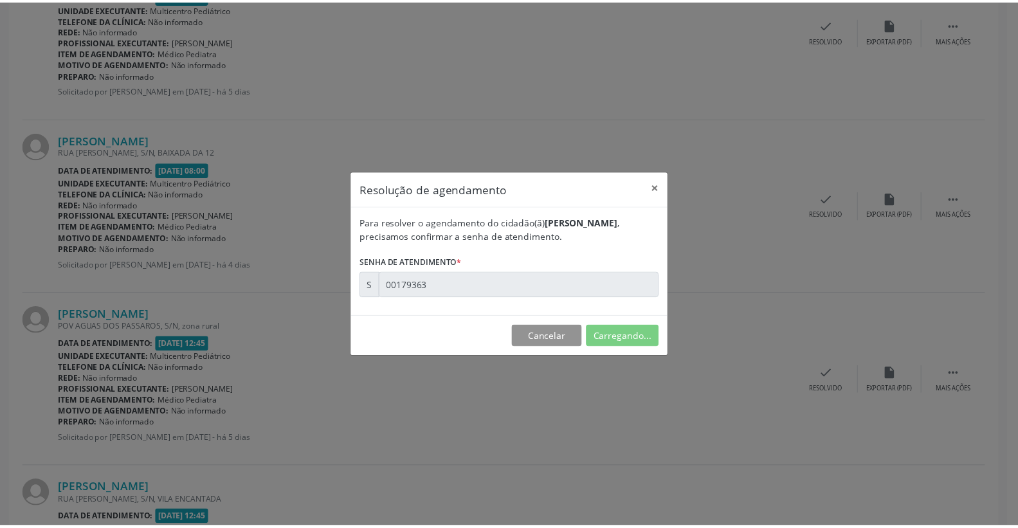
scroll to position [0, 0]
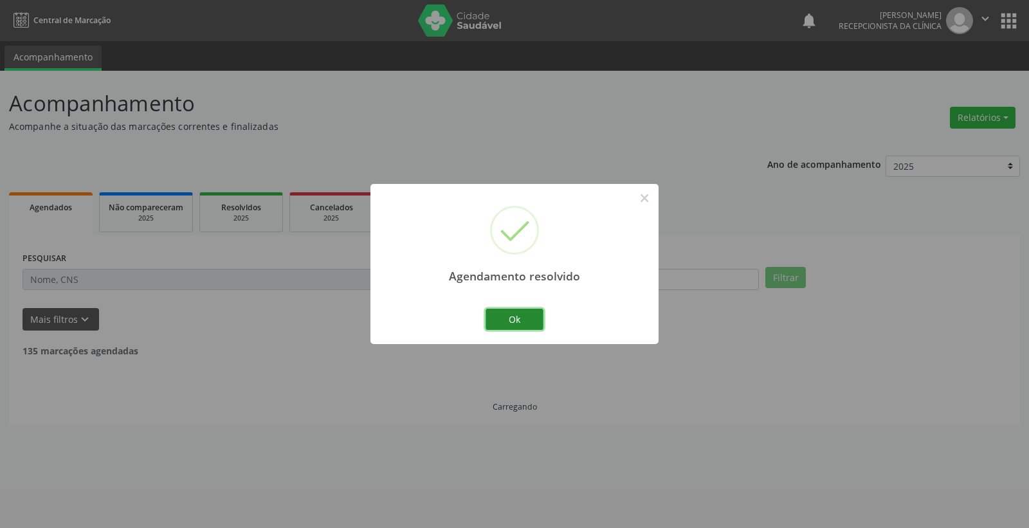
click at [534, 316] on button "Ok" at bounding box center [514, 320] width 58 height 22
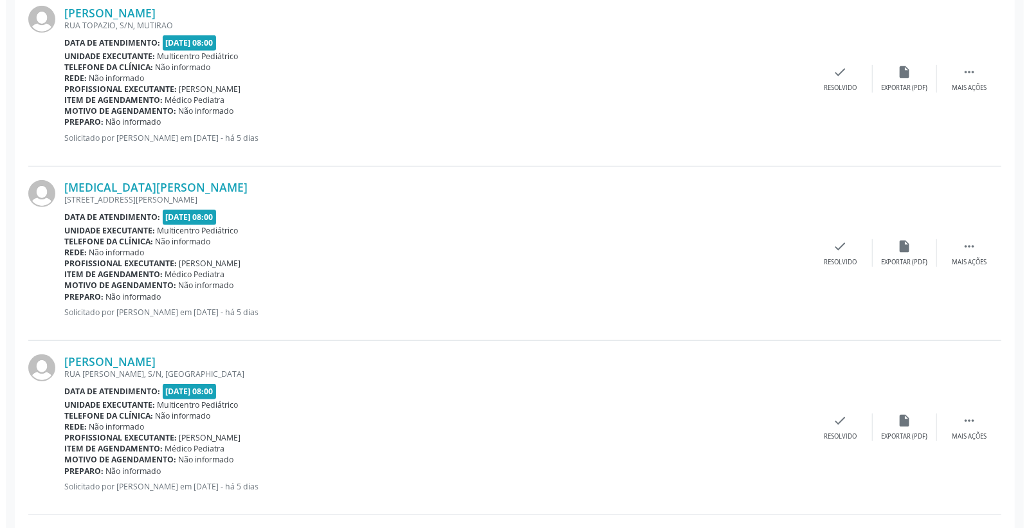
scroll to position [357, 0]
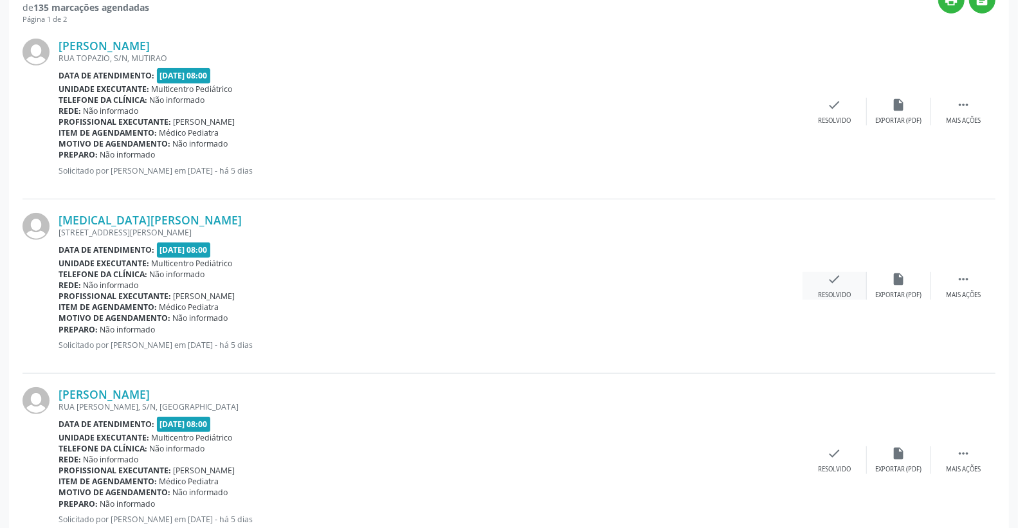
click at [836, 279] on icon "check" at bounding box center [834, 279] width 14 height 14
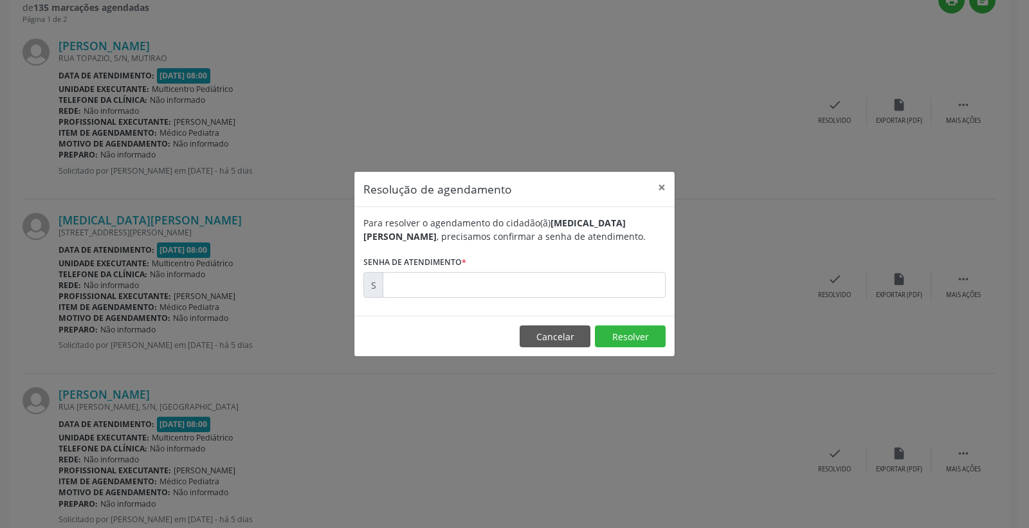
click at [621, 298] on div "Para resolver o agendamento do cidadão(ã) [MEDICAL_DATA][PERSON_NAME] , precisa…" at bounding box center [514, 261] width 320 height 109
click at [617, 290] on input "text" at bounding box center [523, 285] width 283 height 26
type input "00179200"
click at [612, 330] on button "Resolver" at bounding box center [630, 336] width 71 height 22
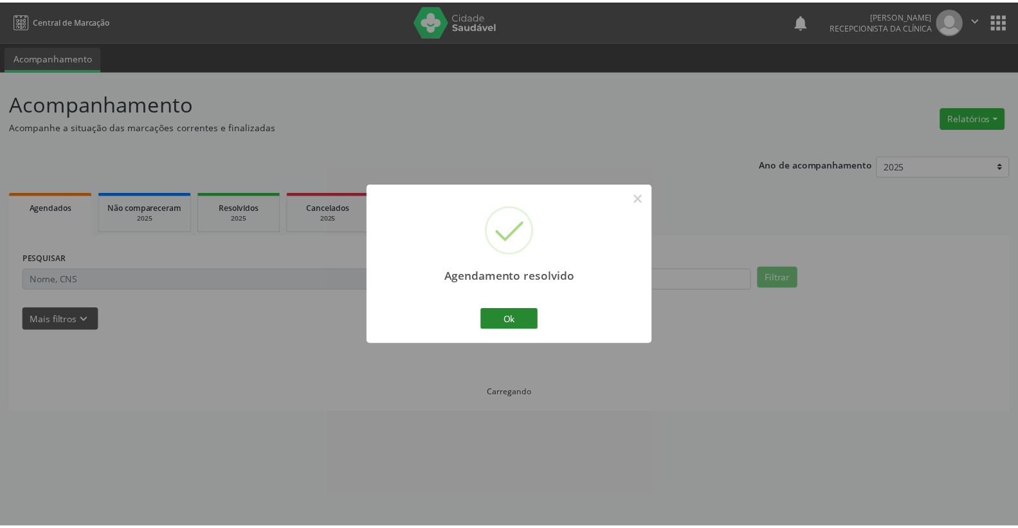
scroll to position [0, 0]
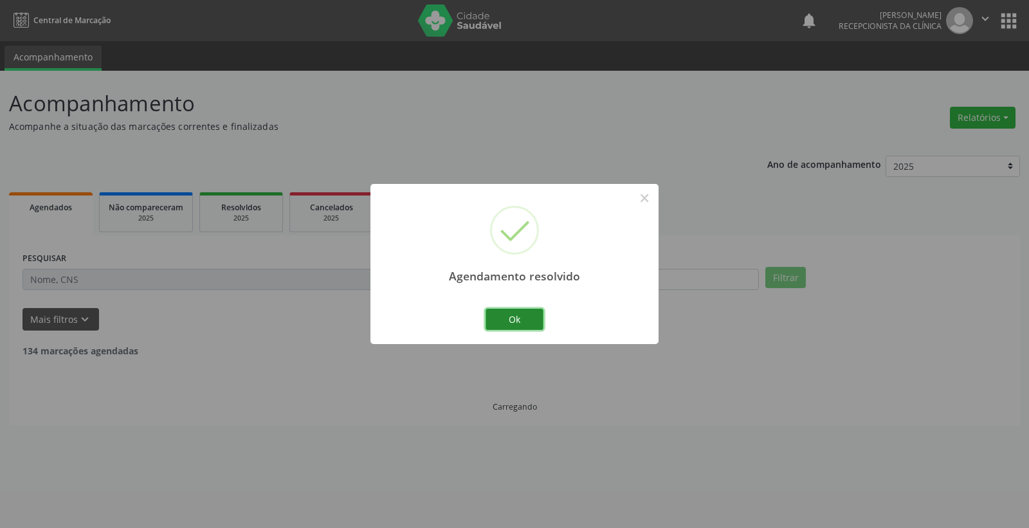
click at [521, 315] on button "Ok" at bounding box center [514, 320] width 58 height 22
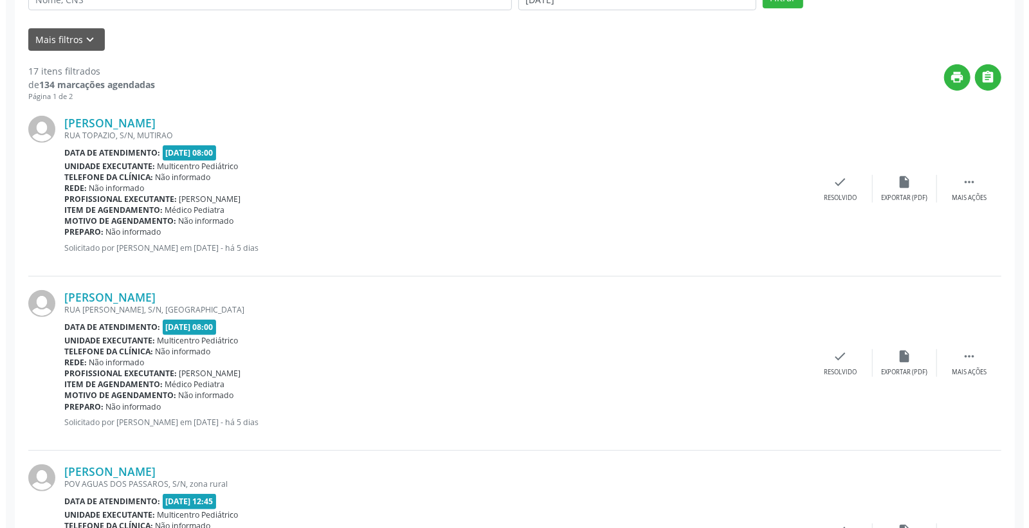
scroll to position [285, 0]
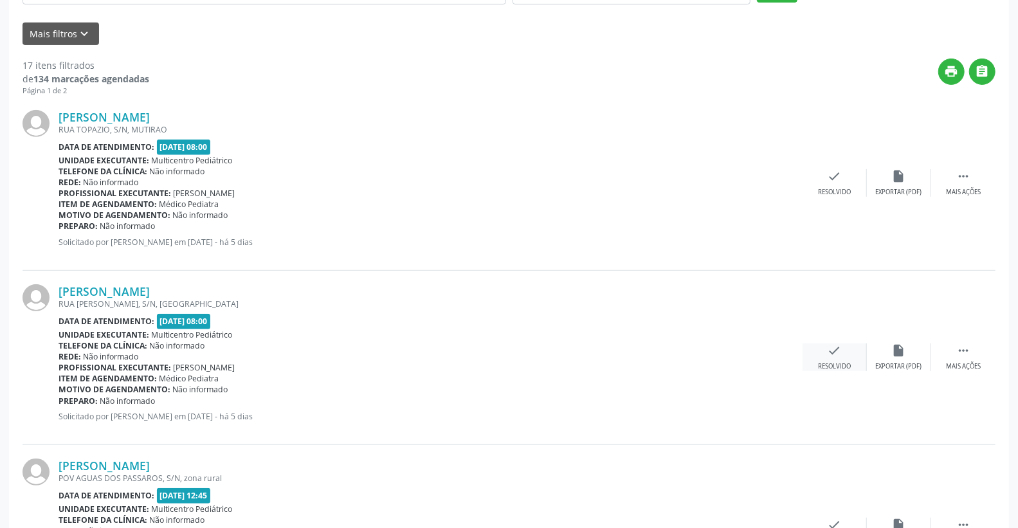
click at [840, 355] on icon "check" at bounding box center [834, 350] width 14 height 14
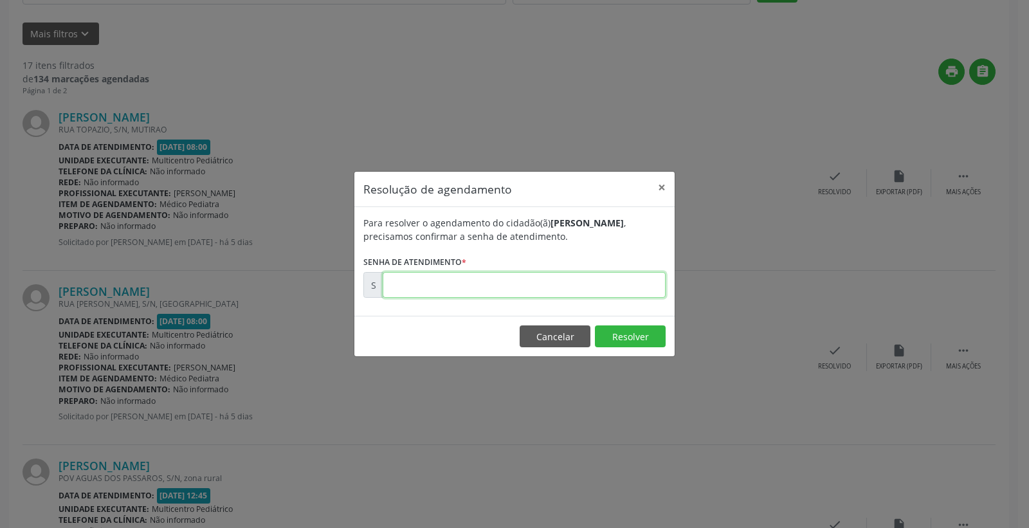
click at [620, 282] on input "text" at bounding box center [523, 285] width 283 height 26
type input "00179220"
click at [636, 330] on button "Resolver" at bounding box center [630, 336] width 71 height 22
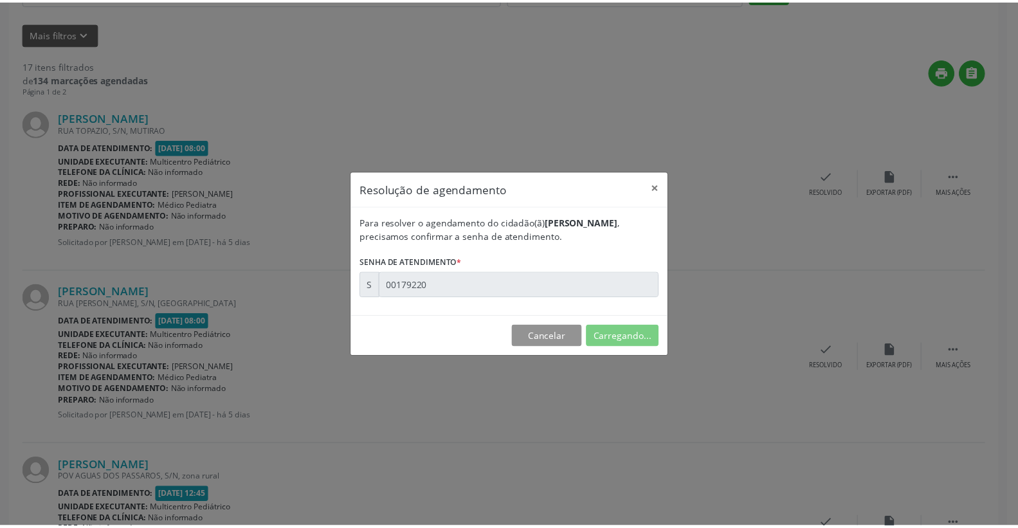
scroll to position [0, 0]
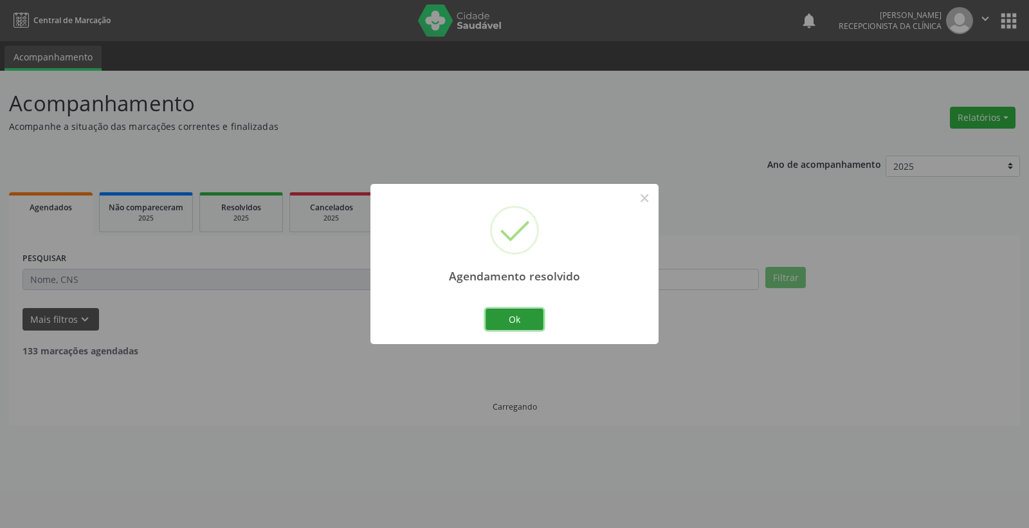
click at [516, 316] on button "Ok" at bounding box center [514, 320] width 58 height 22
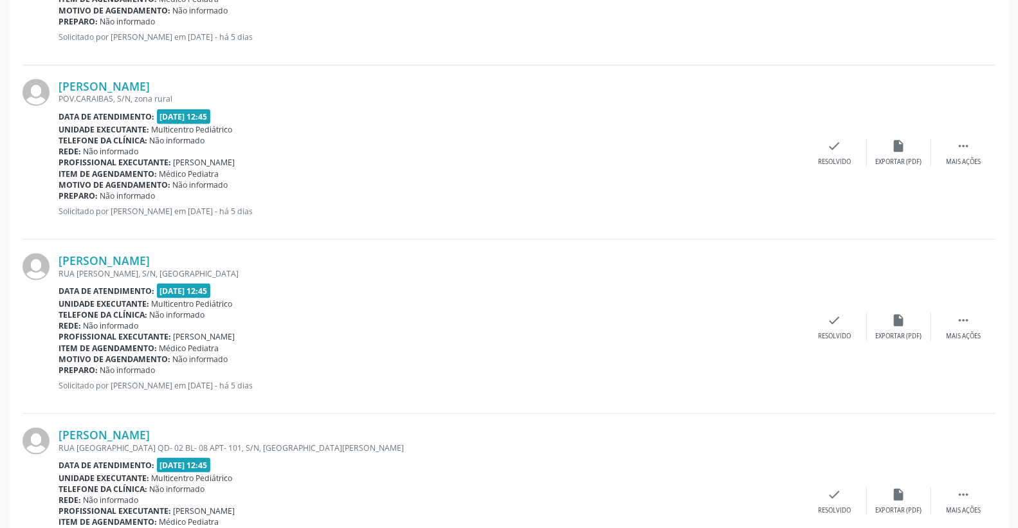
scroll to position [1000, 0]
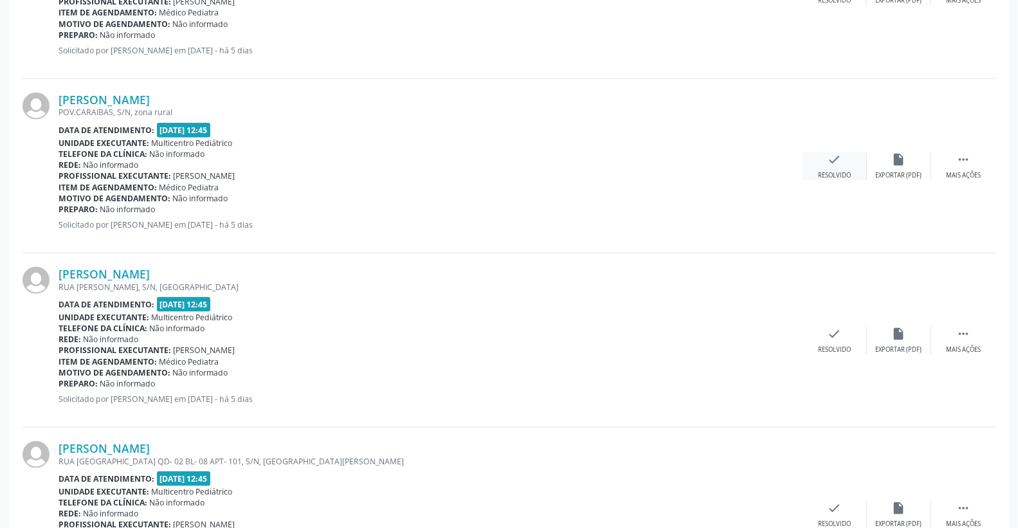
click at [831, 163] on icon "check" at bounding box center [834, 159] width 14 height 14
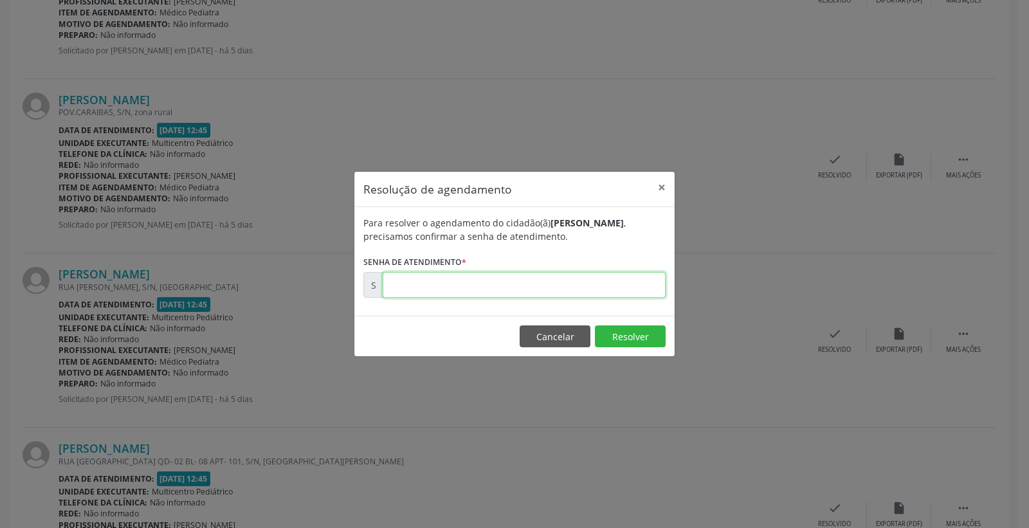
click at [595, 294] on input "text" at bounding box center [523, 285] width 283 height 26
click at [490, 219] on div "Para resolver o agendamento do cidadão(ã) [PERSON_NAME] , precisamos confirmar …" at bounding box center [514, 229] width 302 height 27
click at [548, 334] on button "Cancelar" at bounding box center [554, 336] width 71 height 22
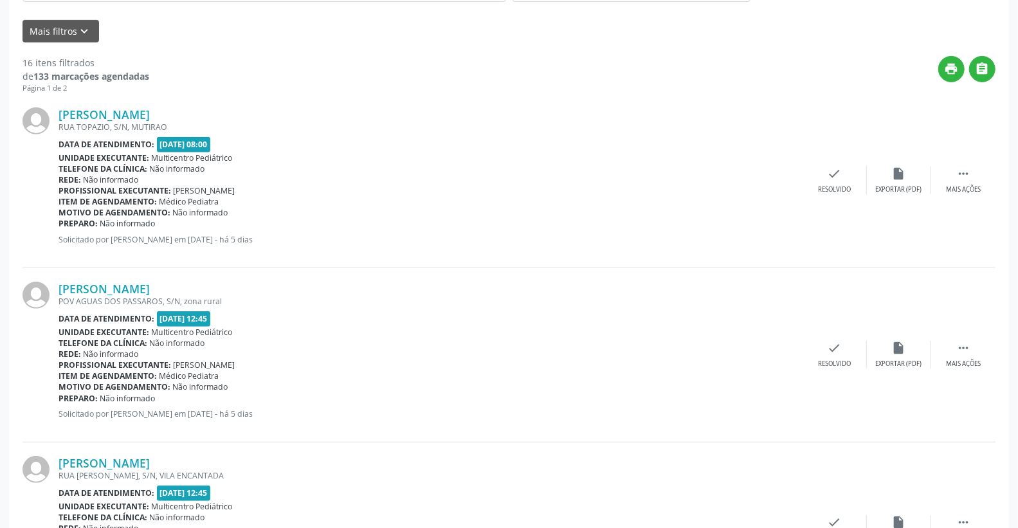
scroll to position [285, 0]
